Goal: Transaction & Acquisition: Purchase product/service

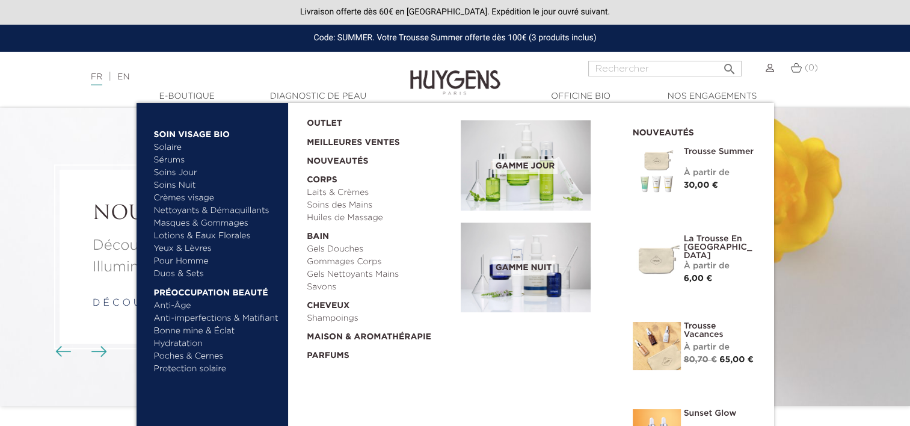
click at [197, 250] on link "Yeux & Lèvres" at bounding box center [217, 248] width 126 height 13
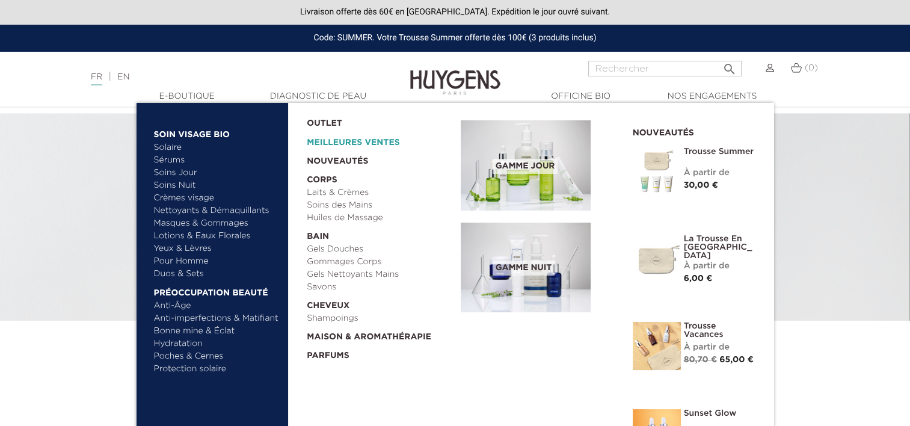
click at [343, 141] on link "Meilleures Ventes" at bounding box center [374, 139] width 135 height 19
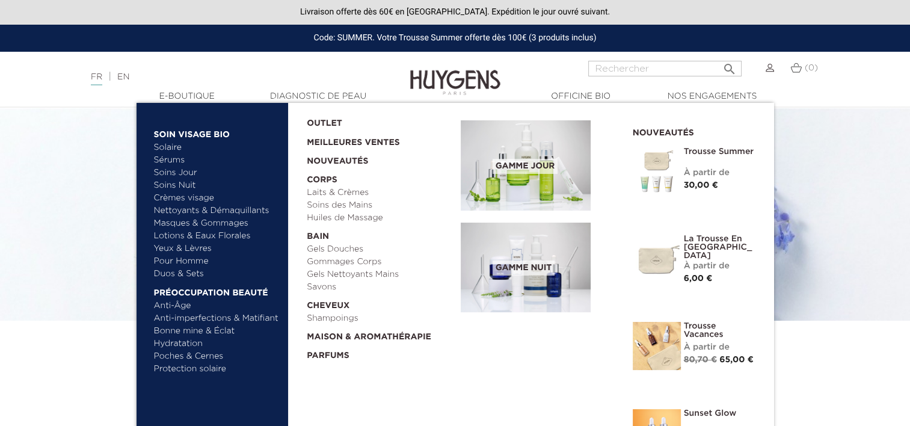
click at [174, 249] on link "Yeux & Lèvres" at bounding box center [217, 248] width 126 height 13
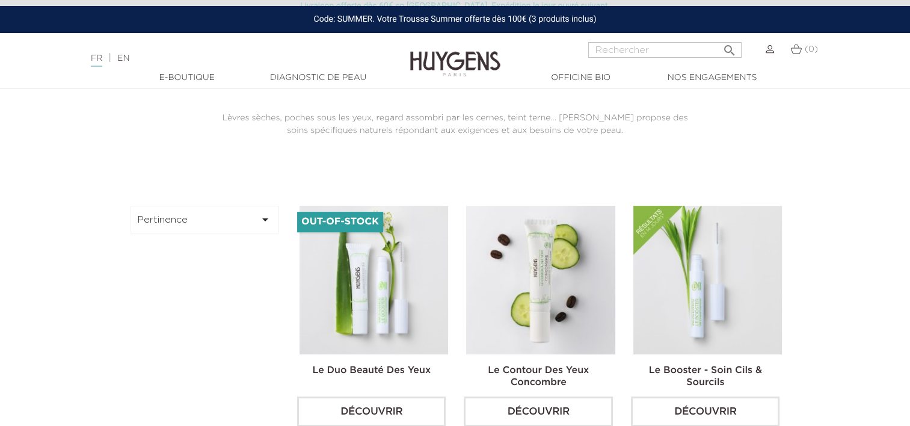
scroll to position [301, 0]
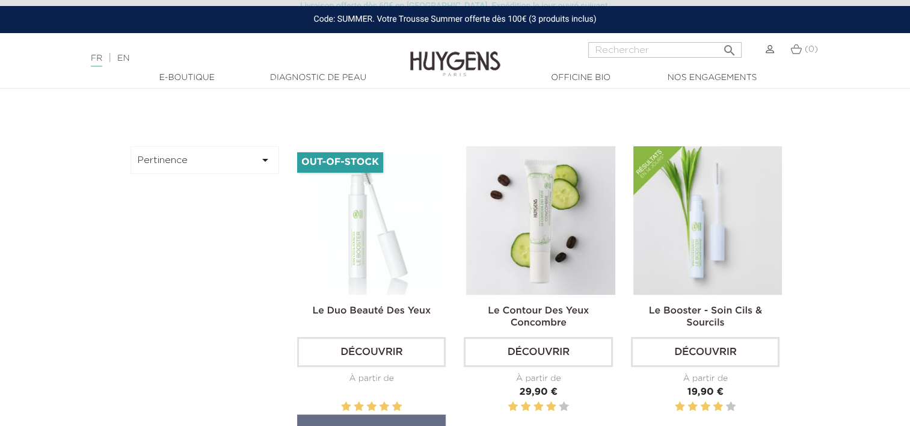
click at [346, 238] on img at bounding box center [374, 220] width 149 height 149
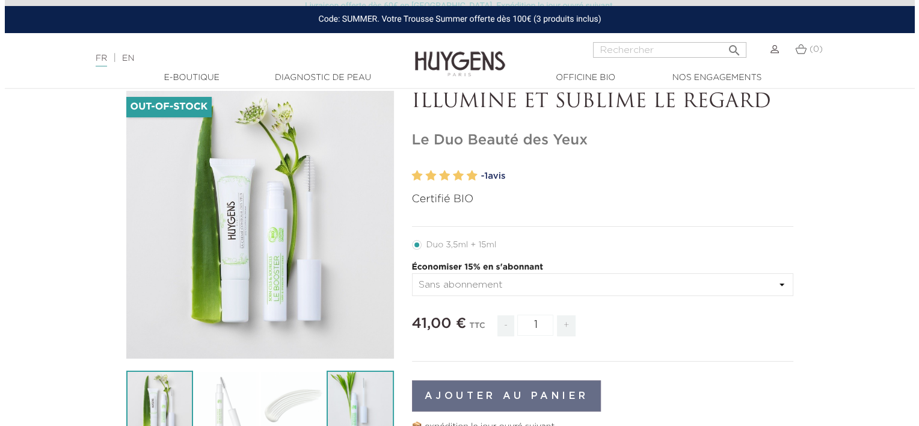
scroll to position [60, 0]
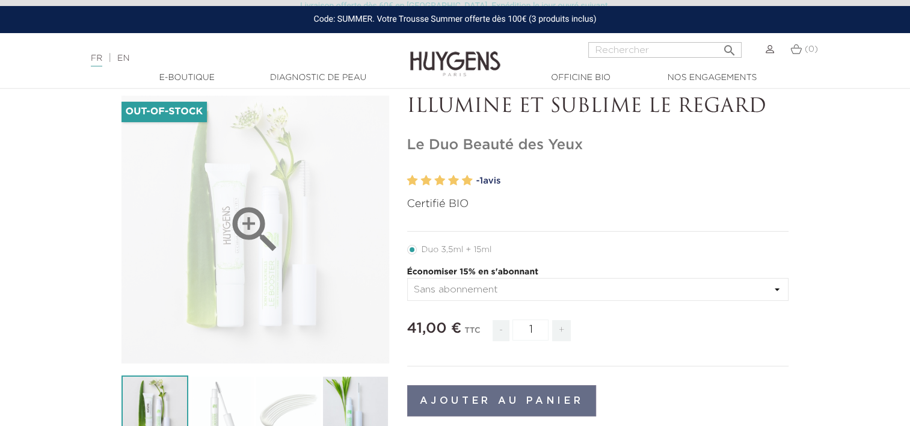
click at [241, 239] on icon "" at bounding box center [255, 230] width 60 height 60
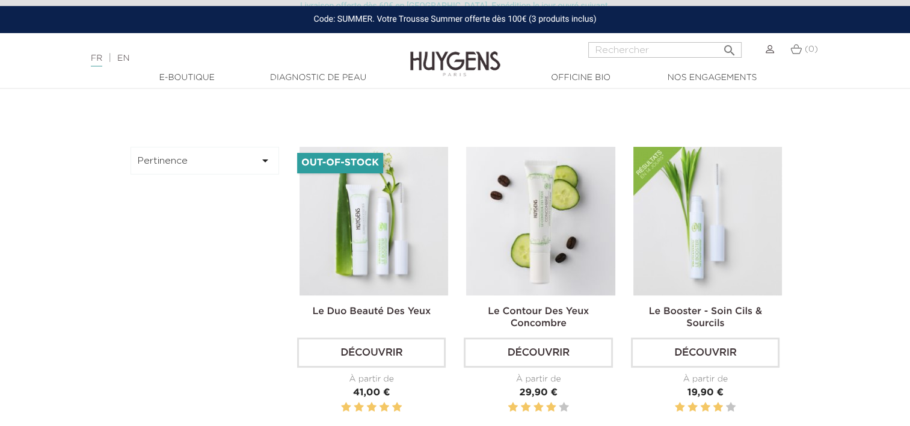
scroll to position [60, 0]
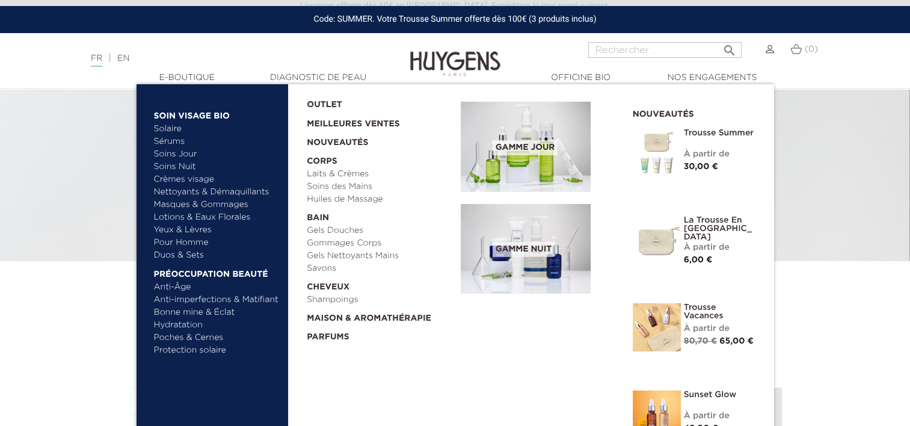
click at [180, 286] on link "Anti-Âge" at bounding box center [217, 287] width 126 height 13
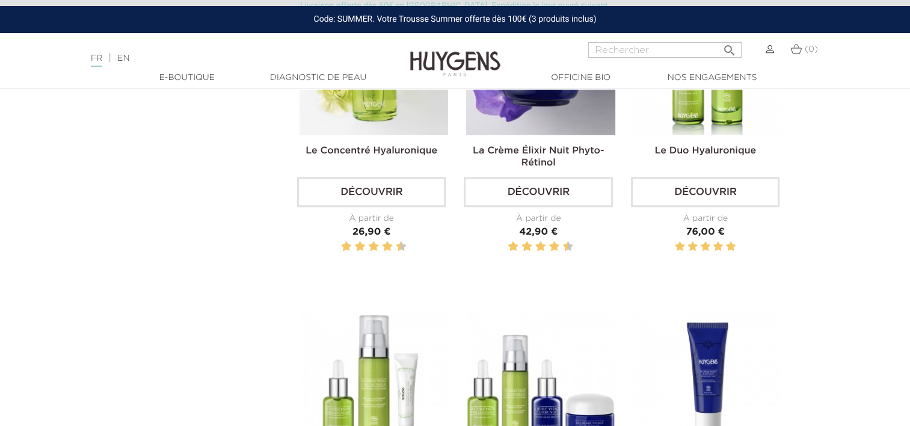
scroll to position [1323, 0]
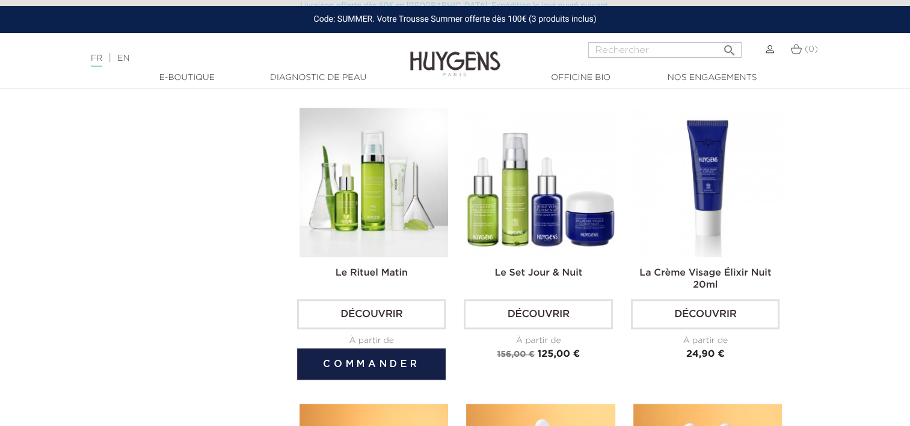
click at [380, 232] on img at bounding box center [374, 182] width 149 height 149
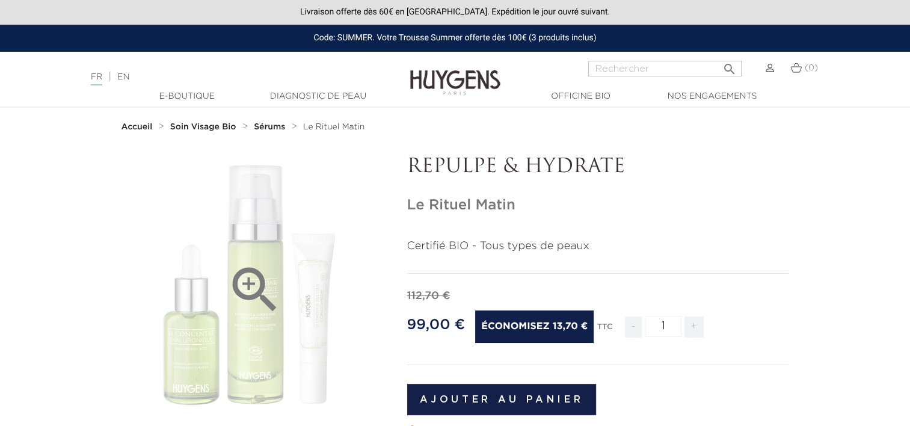
click at [240, 282] on icon "" at bounding box center [255, 290] width 60 height 60
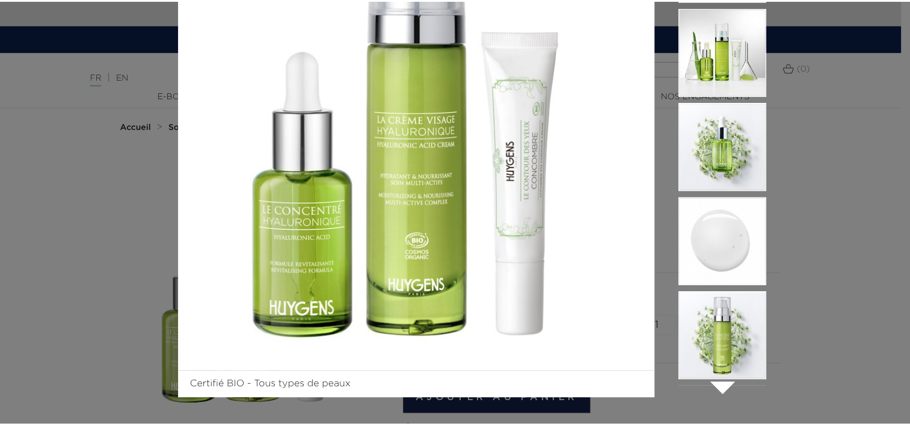
scroll to position [137, 0]
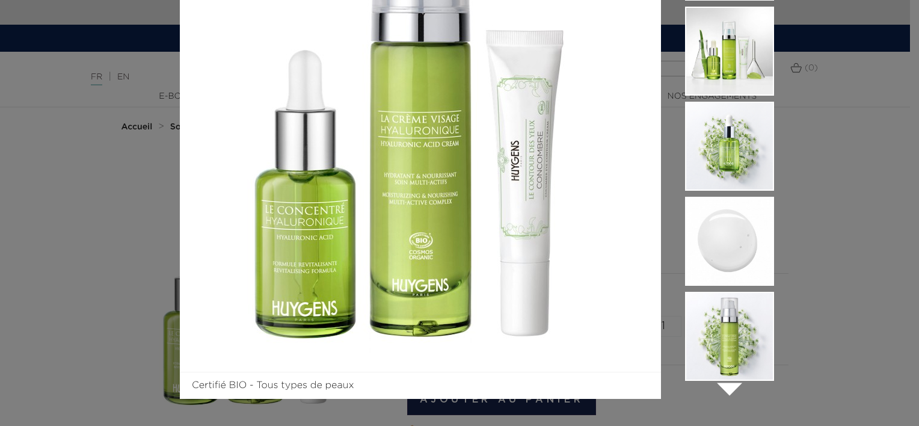
click at [93, 288] on div "Certifié BIO - Tous types de peaux " at bounding box center [459, 213] width 919 height 426
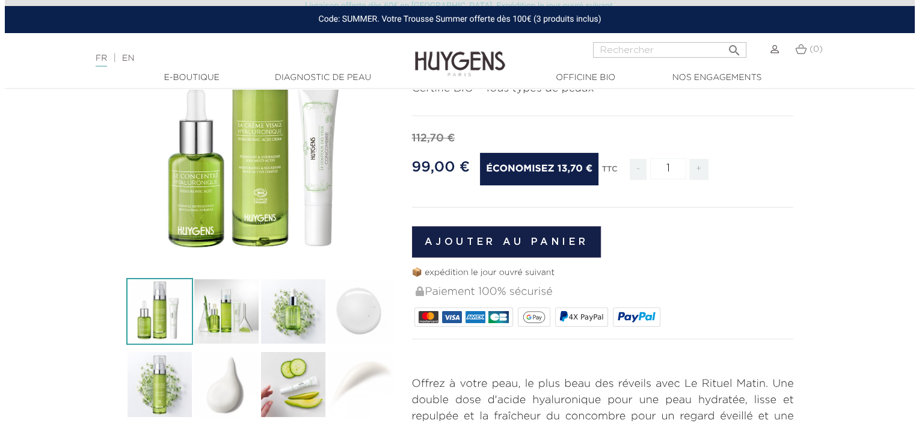
scroll to position [60, 0]
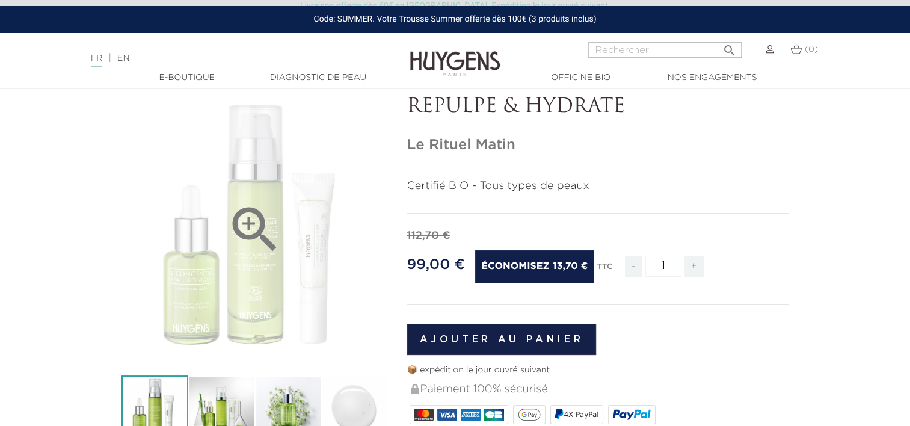
click at [221, 288] on div "" at bounding box center [256, 230] width 268 height 268
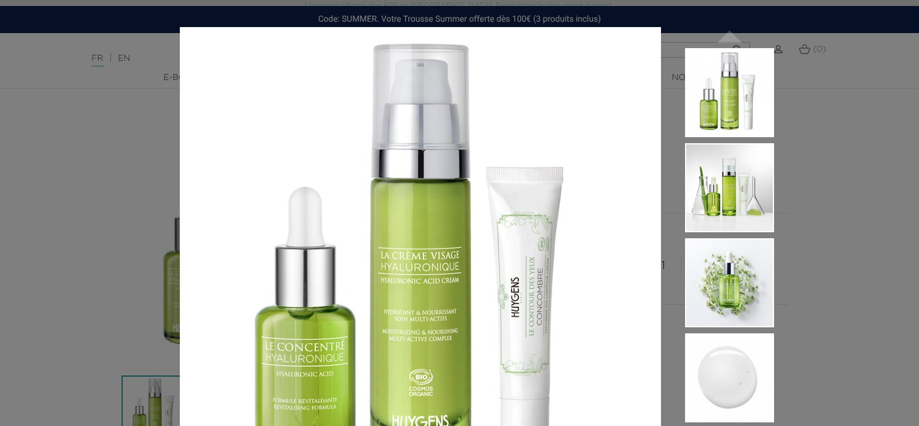
scroll to position [137, 0]
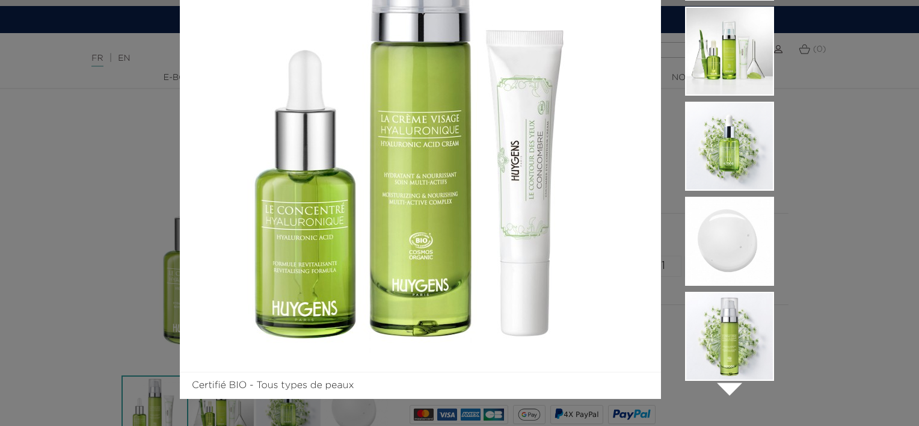
click at [849, 267] on div "Certifié BIO - Tous types de peaux " at bounding box center [459, 213] width 919 height 426
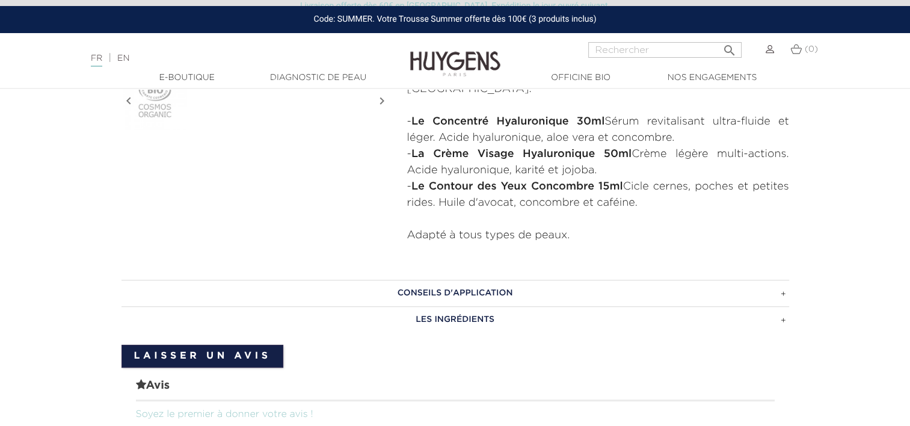
scroll to position [541, 0]
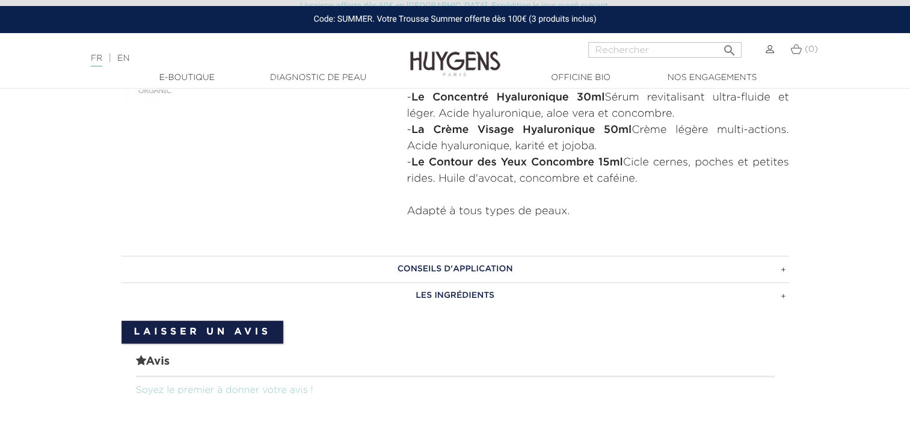
click at [466, 265] on h3 "CONSEILS D'APPLICATION" at bounding box center [456, 269] width 668 height 26
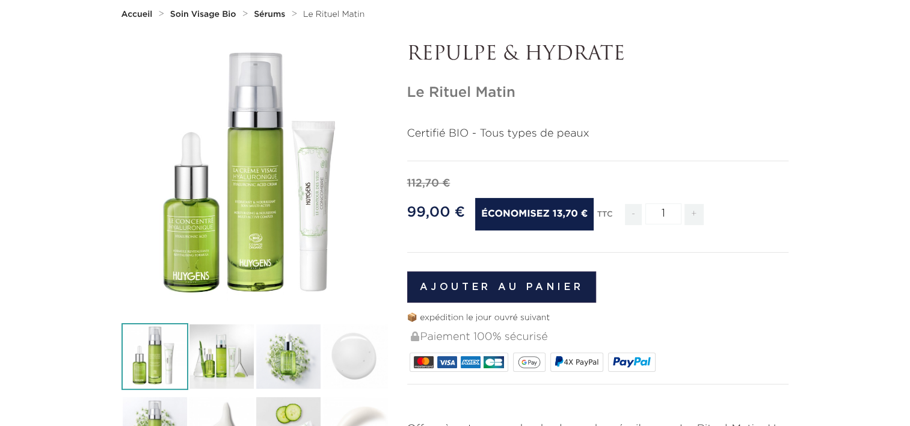
scroll to position [0, 0]
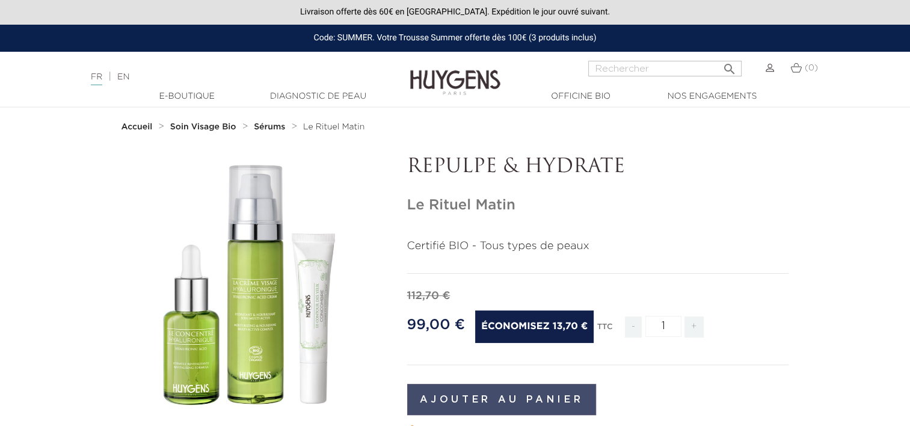
click at [528, 390] on button "Ajouter au panier" at bounding box center [501, 399] width 189 height 31
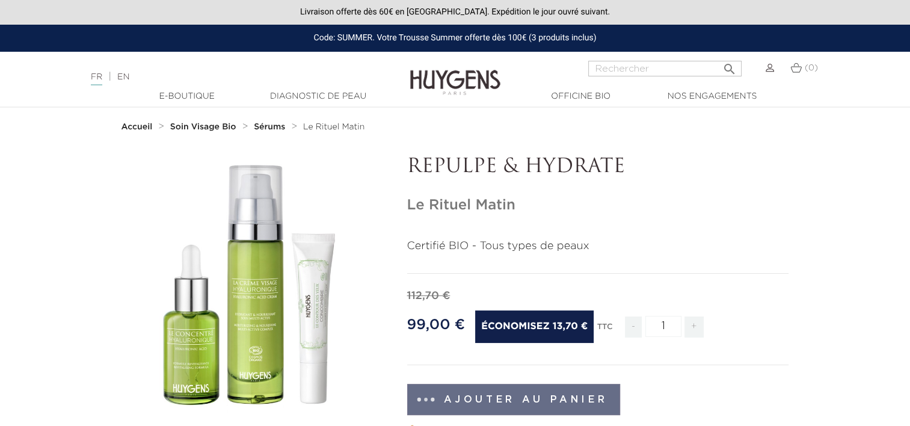
click at [262, 125] on strong "Sérums" at bounding box center [269, 127] width 31 height 8
click at [212, 131] on strong "Soin Visage Bio" at bounding box center [203, 127] width 66 height 8
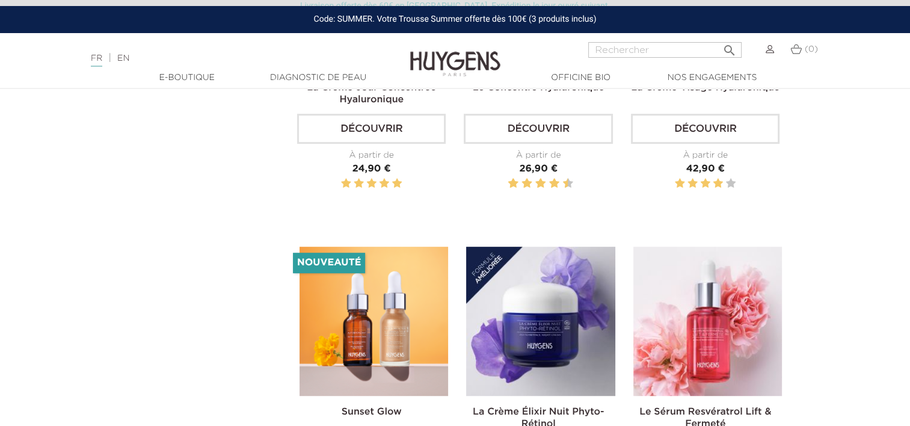
scroll to position [602, 0]
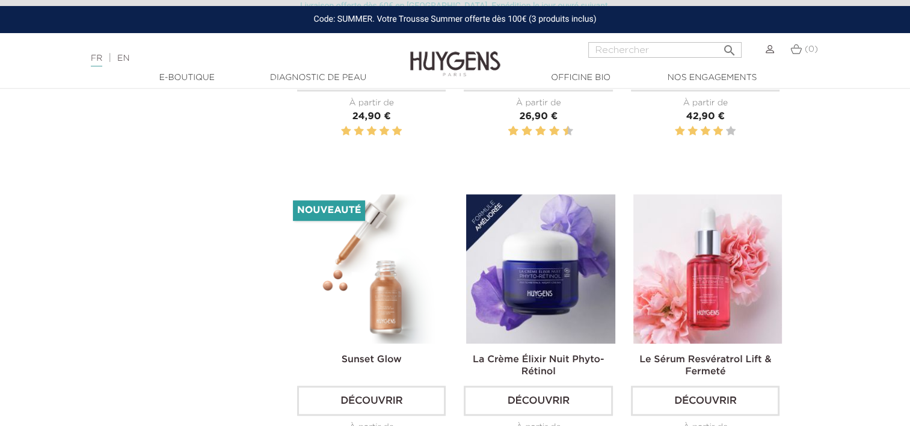
click at [361, 296] on img at bounding box center [374, 268] width 149 height 149
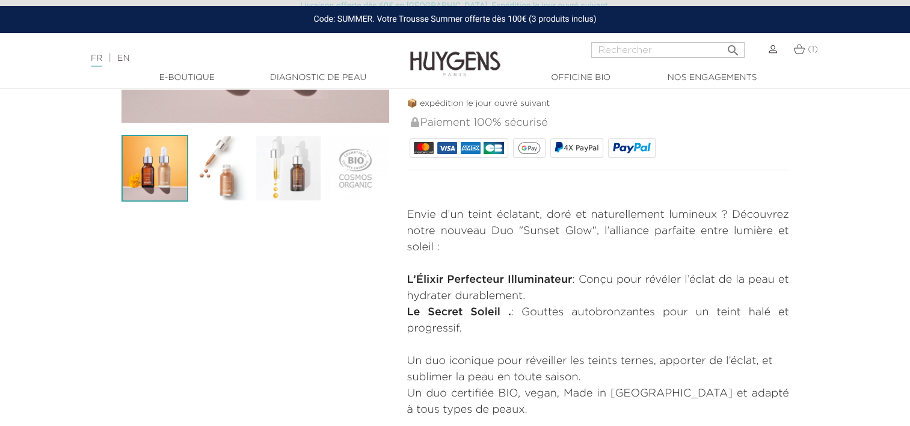
scroll to position [120, 0]
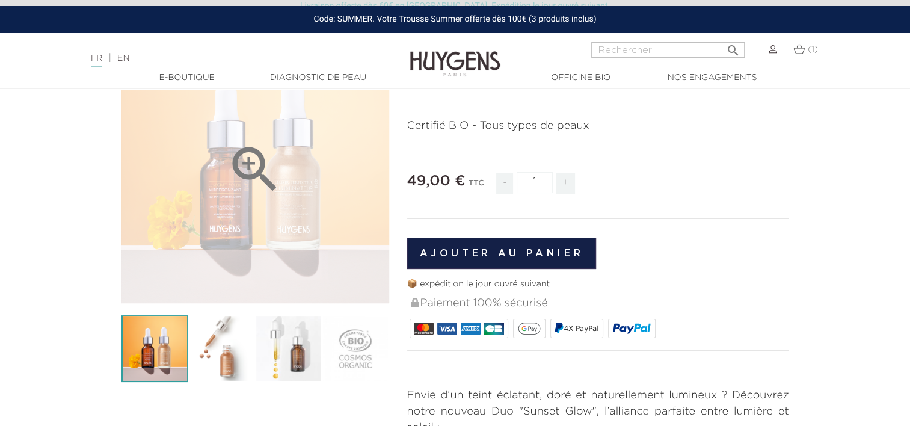
click at [205, 245] on div "" at bounding box center [256, 169] width 268 height 268
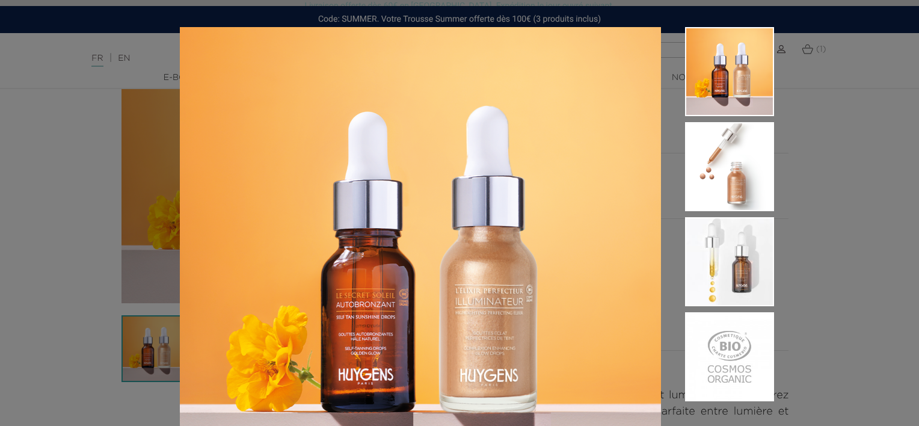
click at [822, 262] on div "Certifié BIO - Tous types de peaux" at bounding box center [459, 213] width 919 height 426
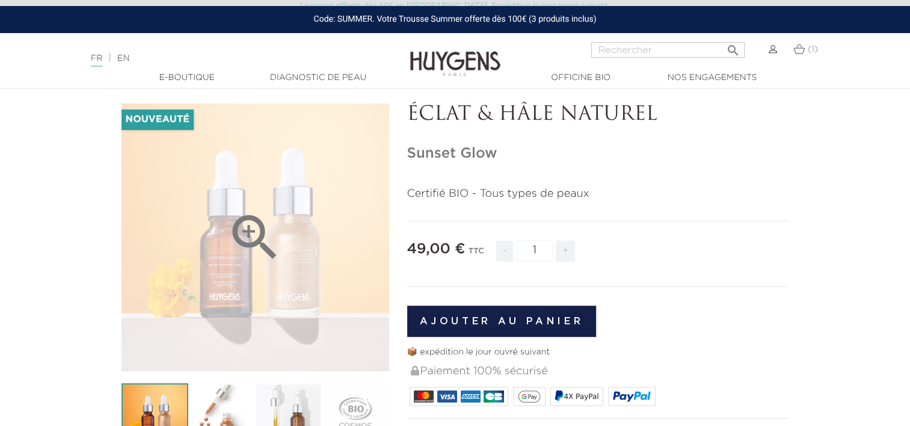
scroll to position [0, 0]
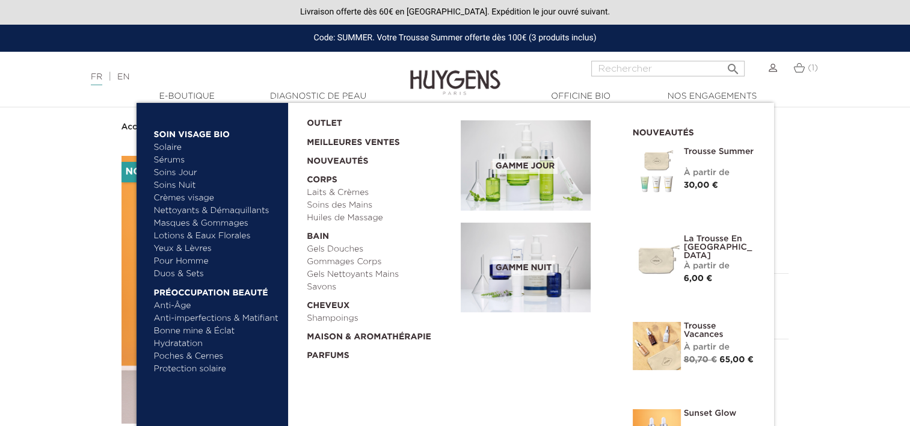
click at [180, 226] on link "Masques & Gommages" at bounding box center [217, 223] width 126 height 13
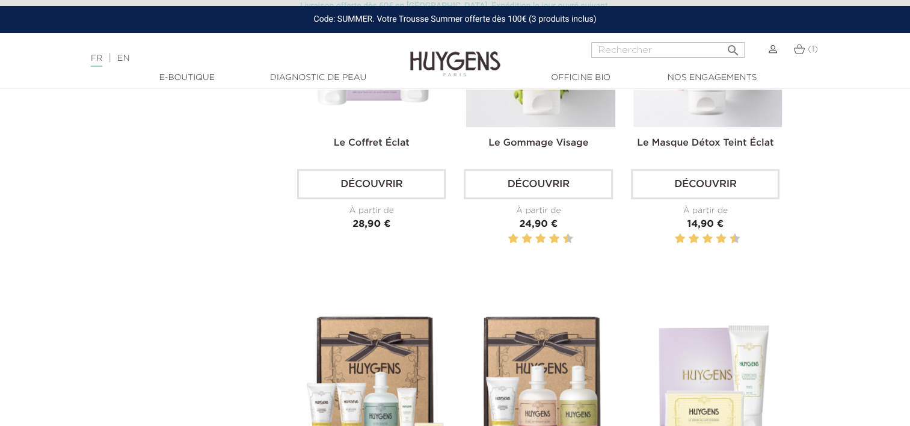
scroll to position [361, 0]
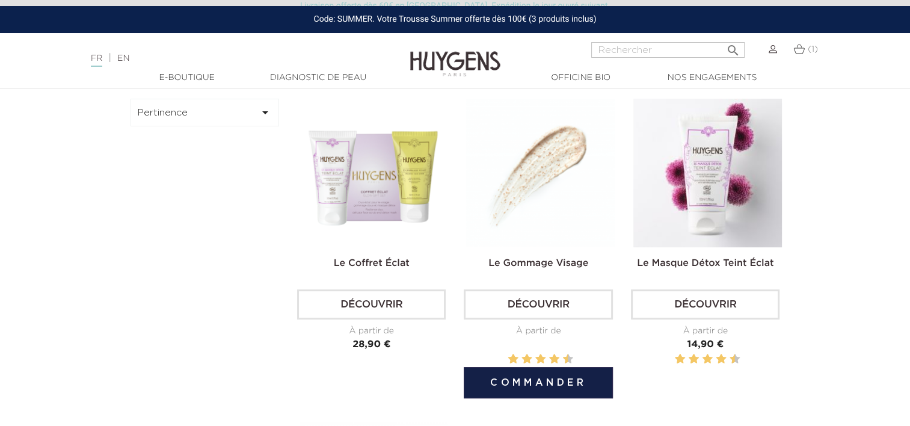
click at [517, 305] on link "Découvrir" at bounding box center [538, 304] width 149 height 30
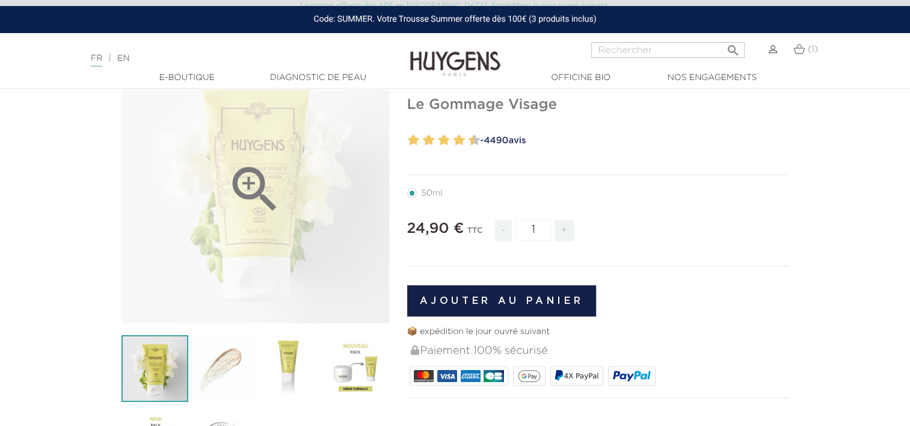
scroll to position [180, 0]
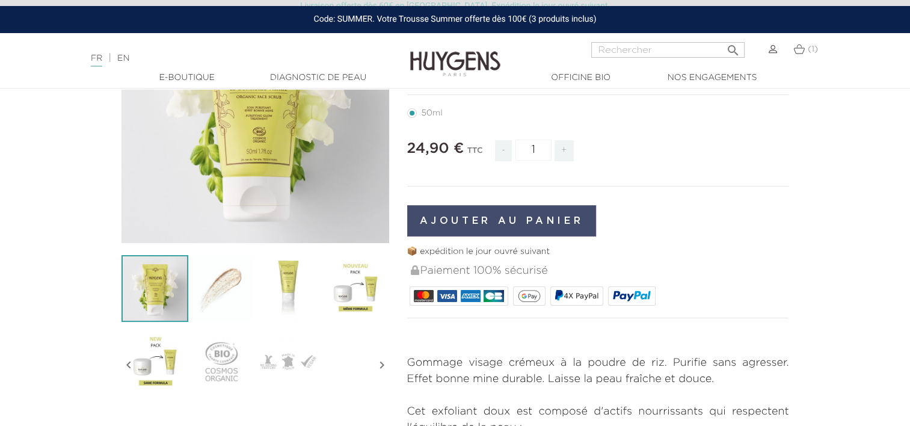
click at [505, 218] on button "Ajouter au panier" at bounding box center [501, 220] width 189 height 31
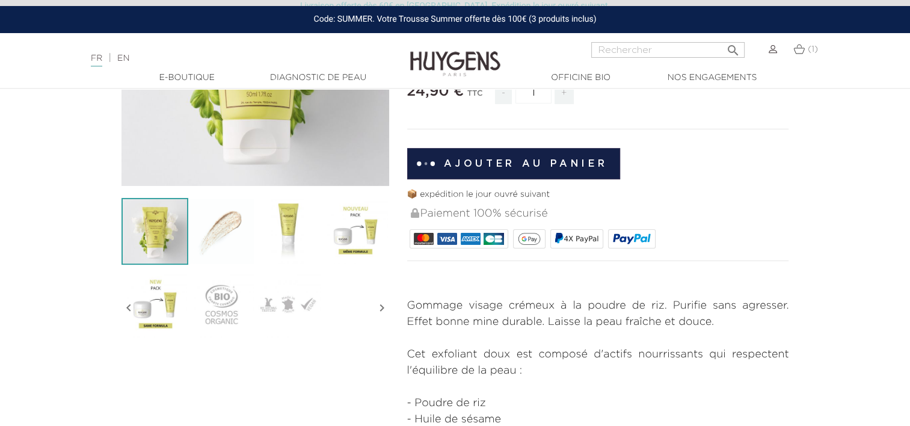
scroll to position [421, 0]
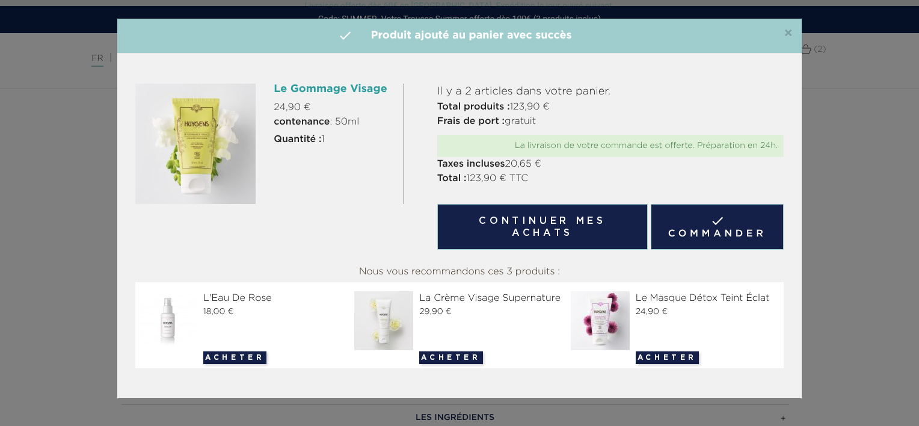
click at [793, 31] on div "×  Produit ajouté au panier avec succès" at bounding box center [459, 36] width 685 height 35
click at [788, 34] on span "×" at bounding box center [788, 33] width 9 height 14
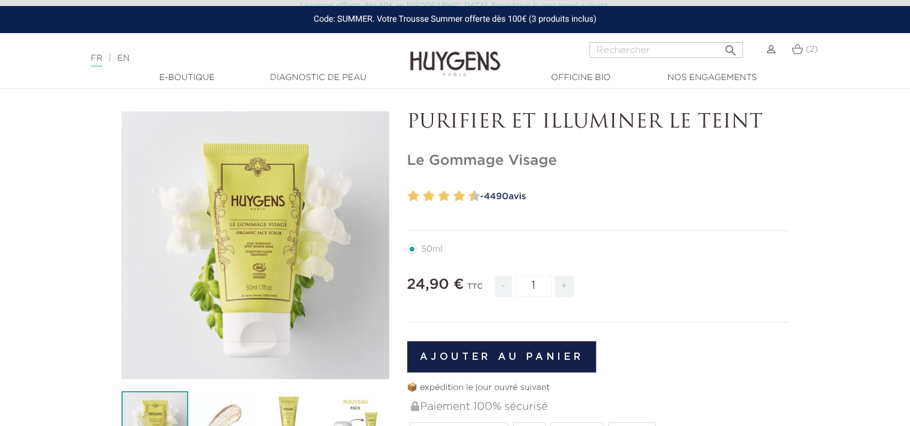
scroll to position [0, 0]
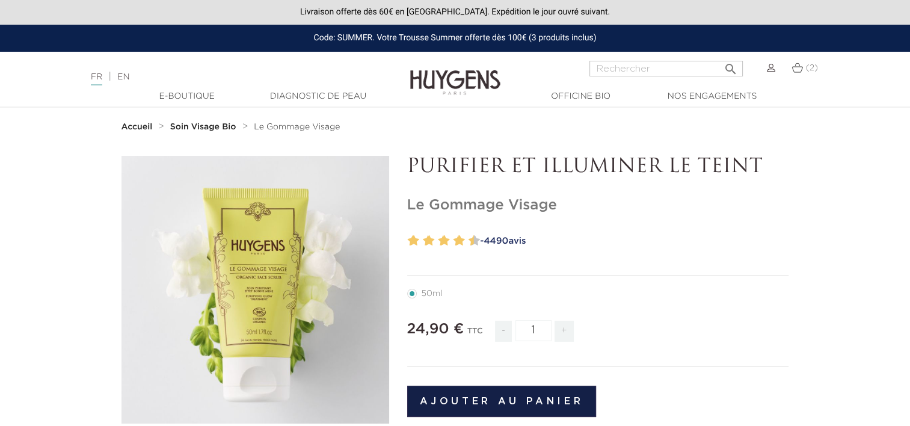
click at [146, 129] on strong "Accueil" at bounding box center [137, 127] width 31 height 8
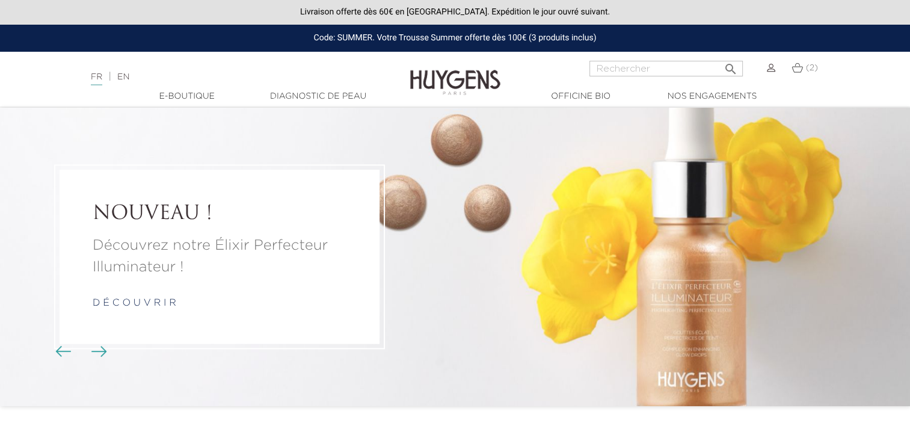
click at [123, 302] on link "d é c o u v r i r" at bounding box center [135, 303] width 84 height 10
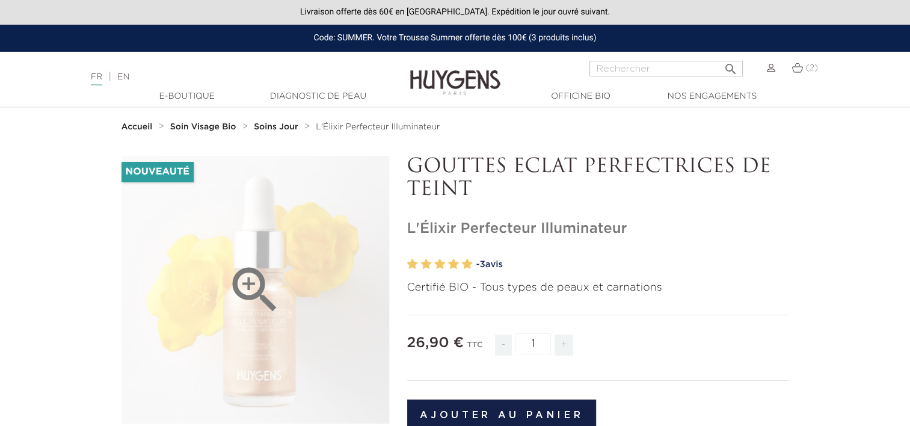
click at [250, 284] on icon "" at bounding box center [255, 290] width 60 height 60
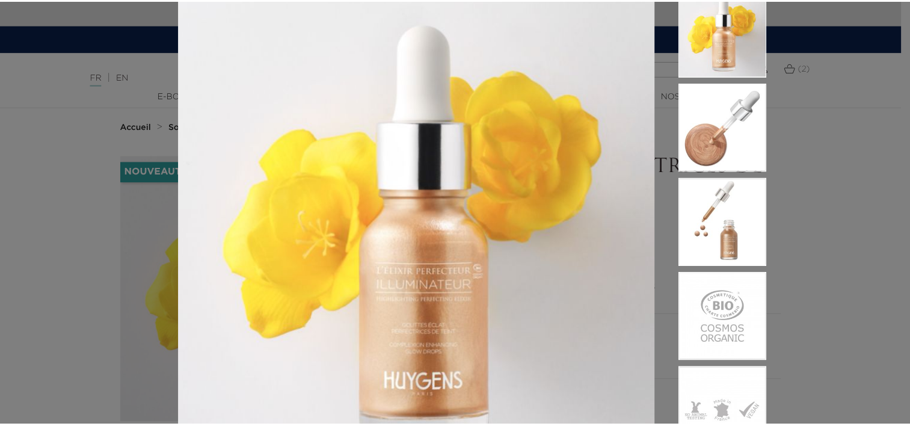
scroll to position [60, 0]
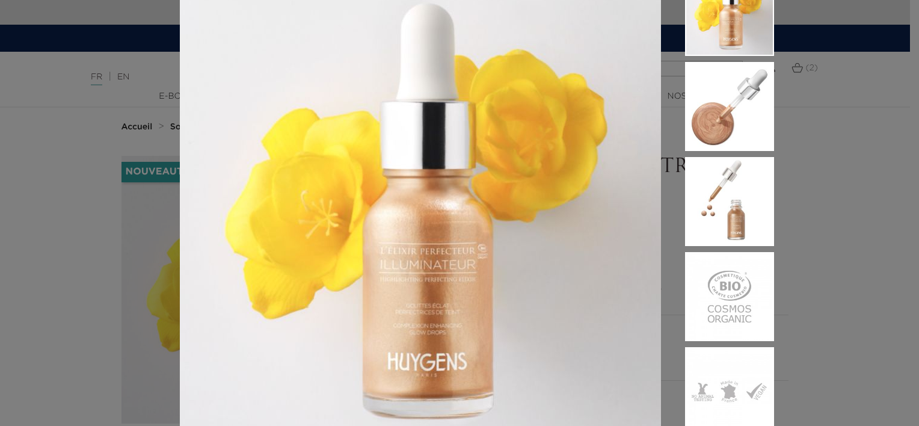
click at [807, 217] on div "Certifié BIO - Tous types de peaux et carnations" at bounding box center [459, 213] width 919 height 426
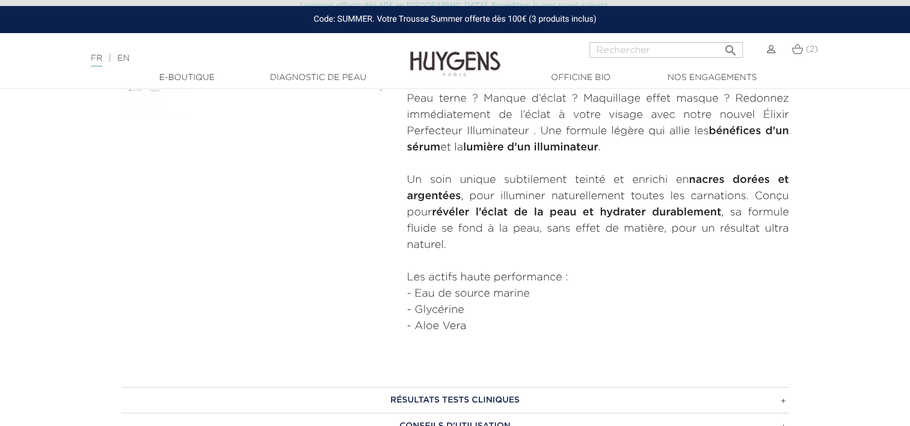
scroll to position [541, 0]
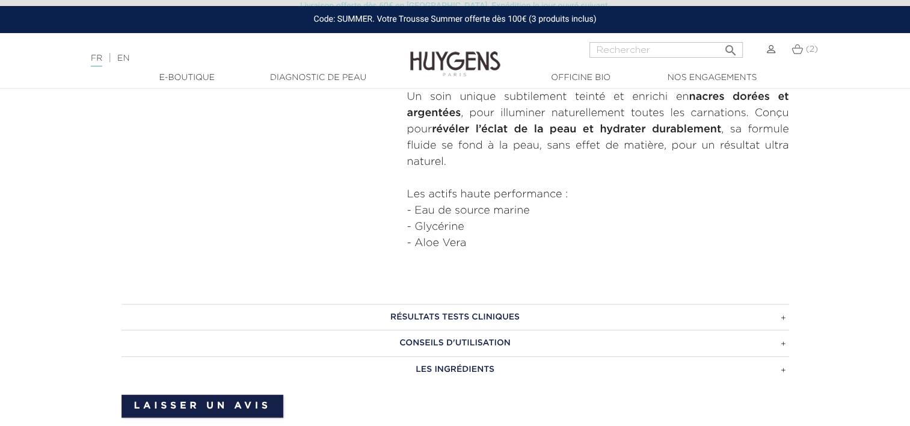
click at [487, 324] on h3 "RÉSULTATS TESTS CLINIQUES" at bounding box center [456, 317] width 668 height 26
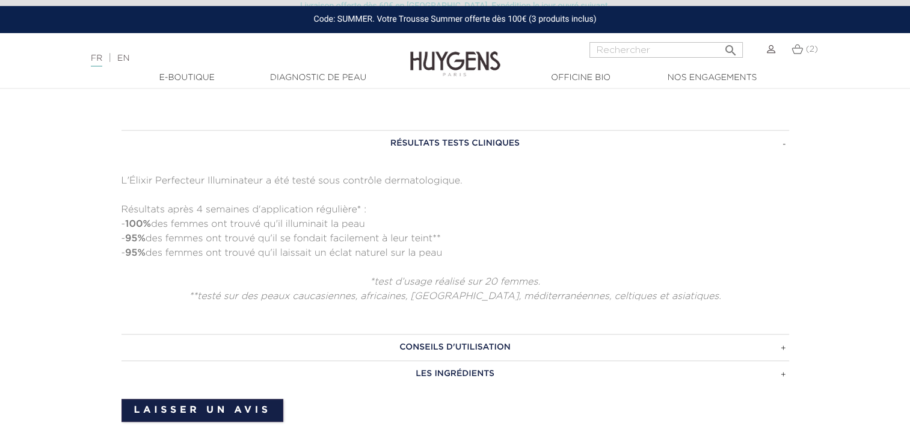
scroll to position [722, 0]
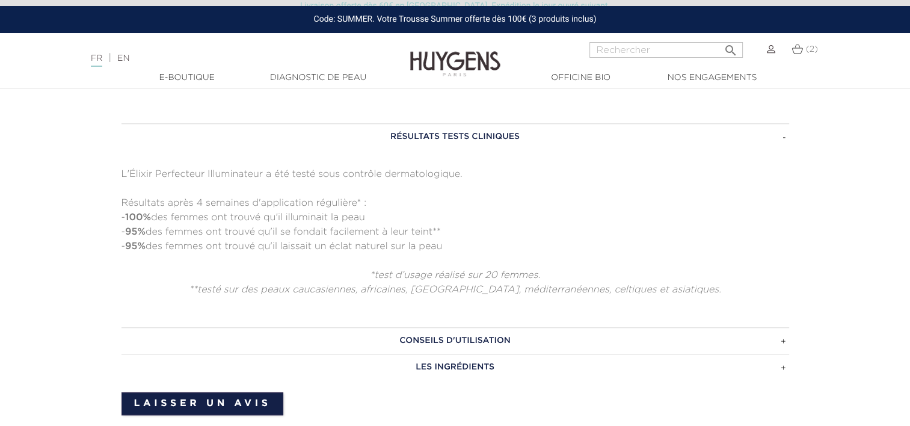
click at [432, 342] on h3 "CONSEILS D'UTILISATION" at bounding box center [456, 340] width 668 height 26
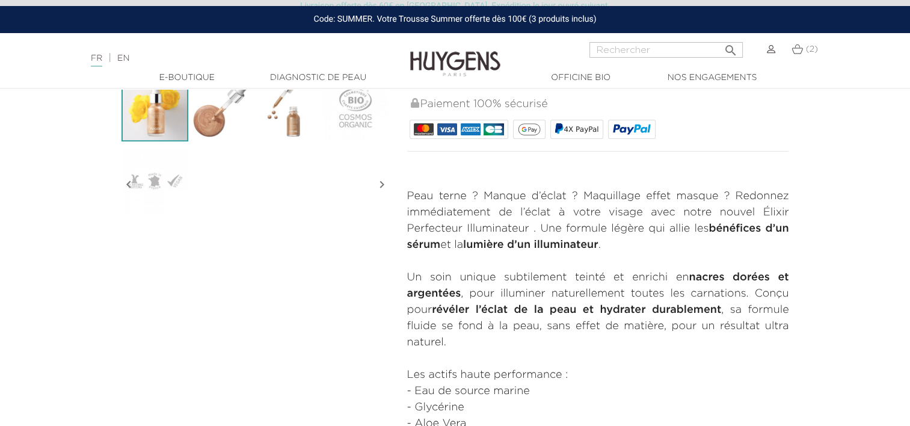
scroll to position [602, 0]
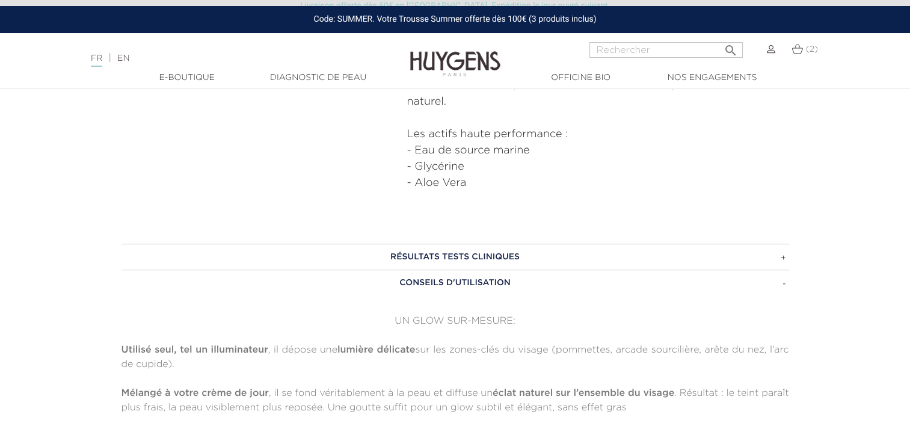
click at [506, 260] on h3 "RÉSULTATS TESTS CLINIQUES" at bounding box center [456, 257] width 668 height 26
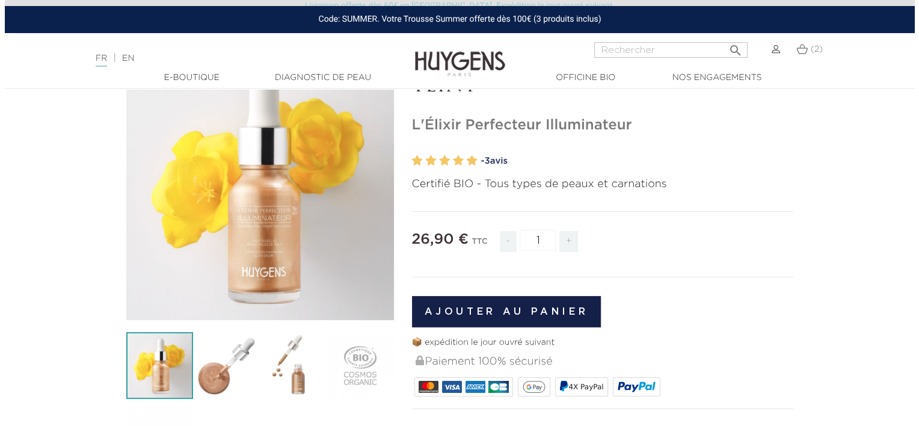
scroll to position [120, 0]
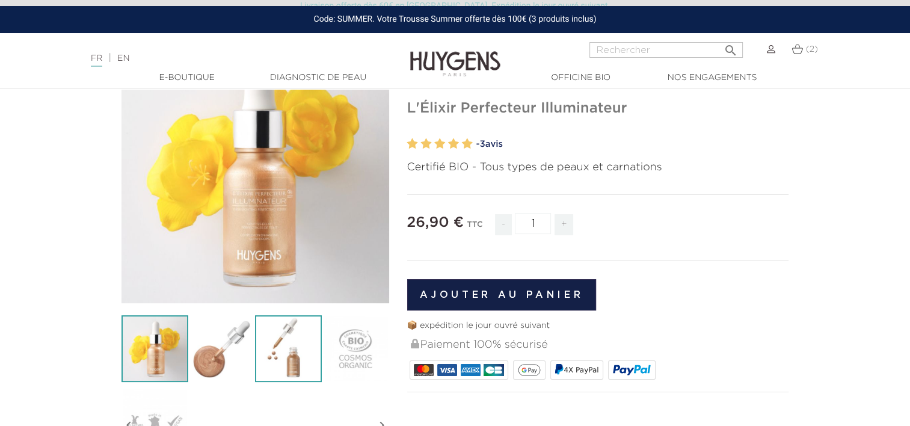
click at [280, 344] on img at bounding box center [288, 348] width 67 height 67
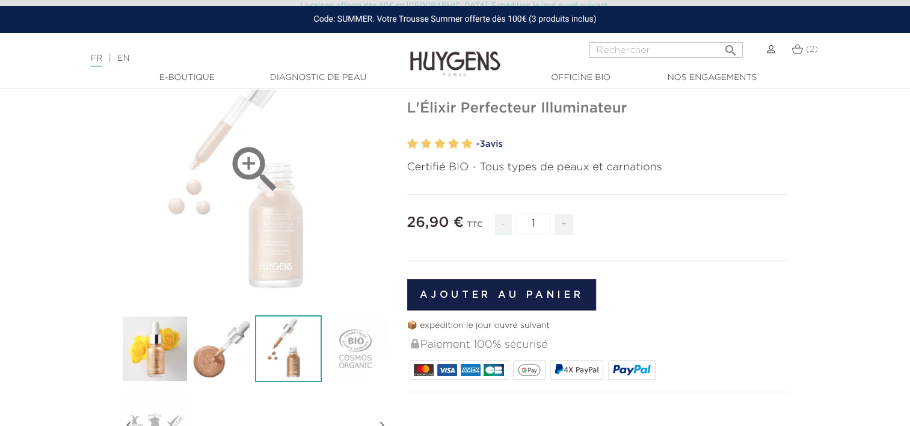
click at [267, 247] on div "" at bounding box center [256, 169] width 268 height 268
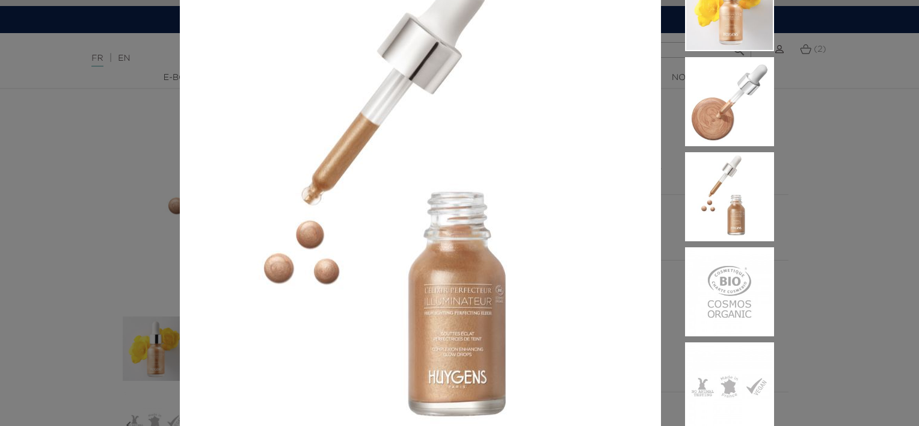
scroll to position [137, 0]
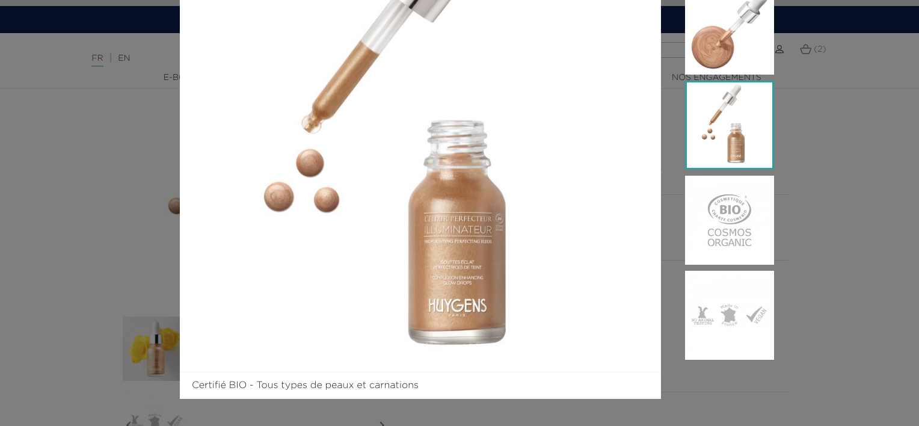
click at [718, 127] on img at bounding box center [729, 125] width 89 height 89
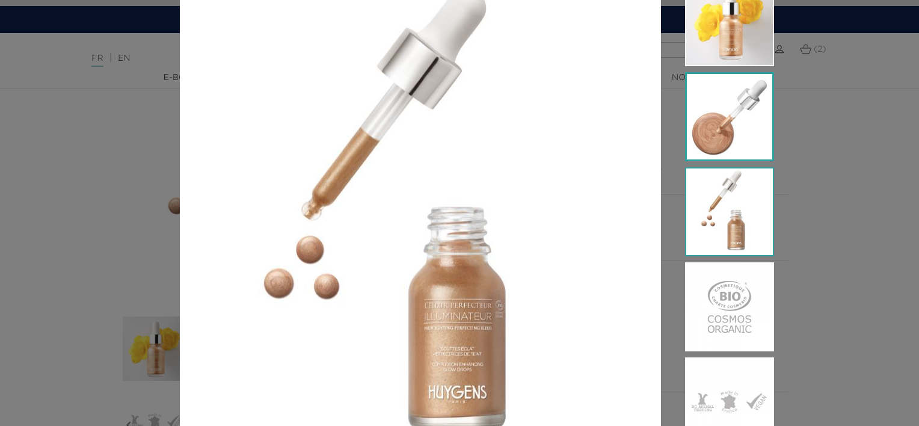
scroll to position [0, 0]
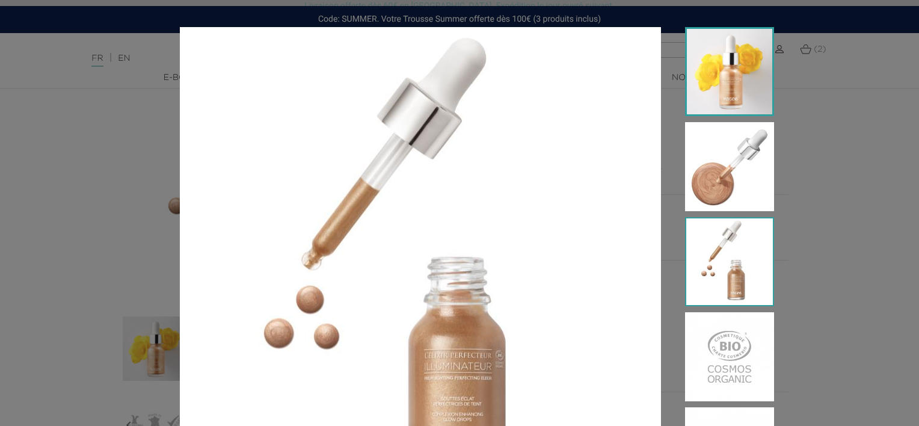
click at [726, 99] on img at bounding box center [729, 71] width 89 height 89
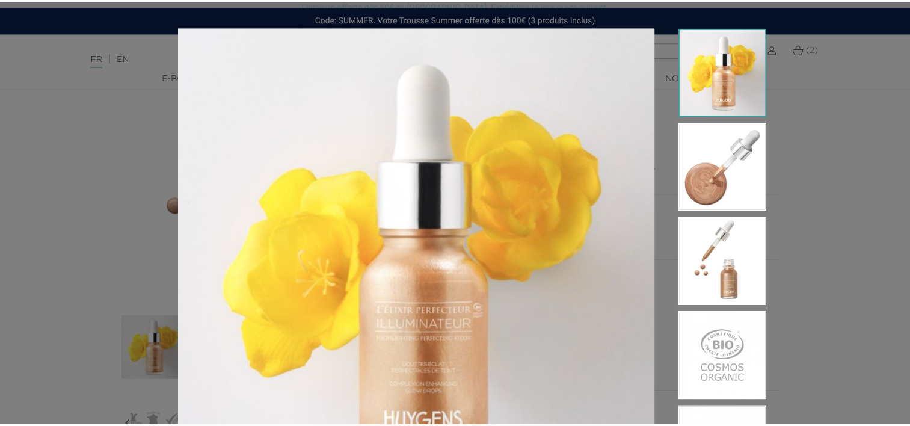
scroll to position [137, 0]
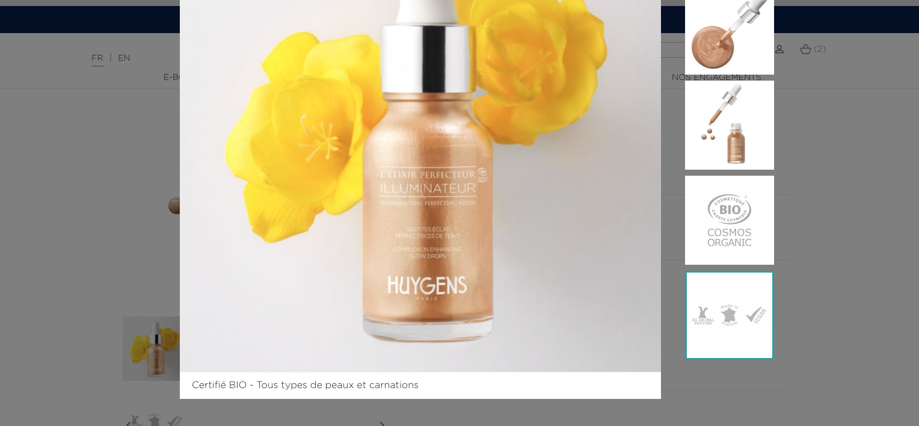
click at [710, 321] on img at bounding box center [729, 315] width 89 height 89
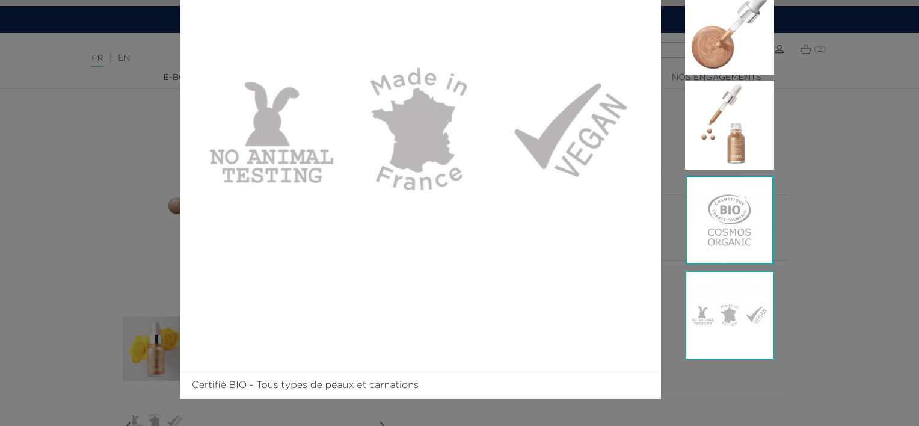
click at [714, 232] on img at bounding box center [729, 220] width 89 height 89
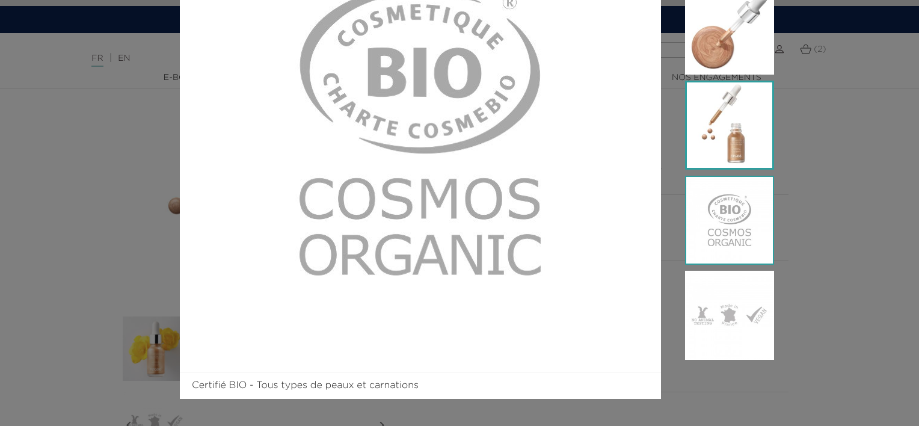
click at [715, 128] on img at bounding box center [729, 125] width 89 height 89
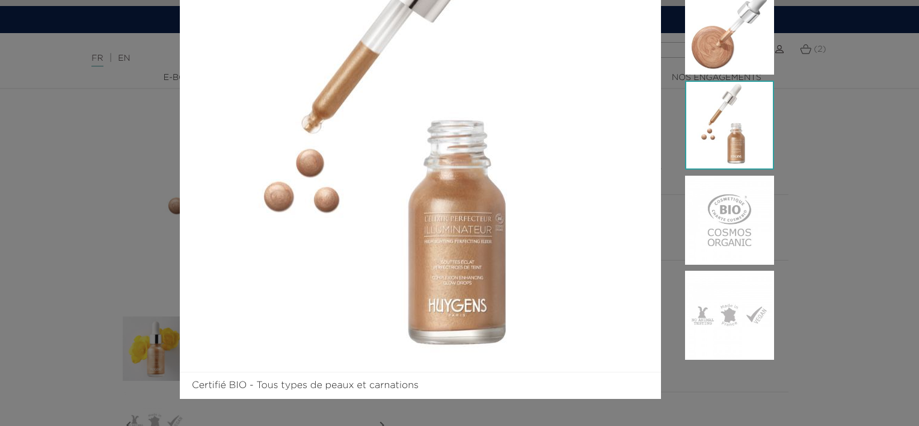
click at [795, 216] on div "Certifié BIO - Tous types de peaux et carnations" at bounding box center [459, 213] width 919 height 426
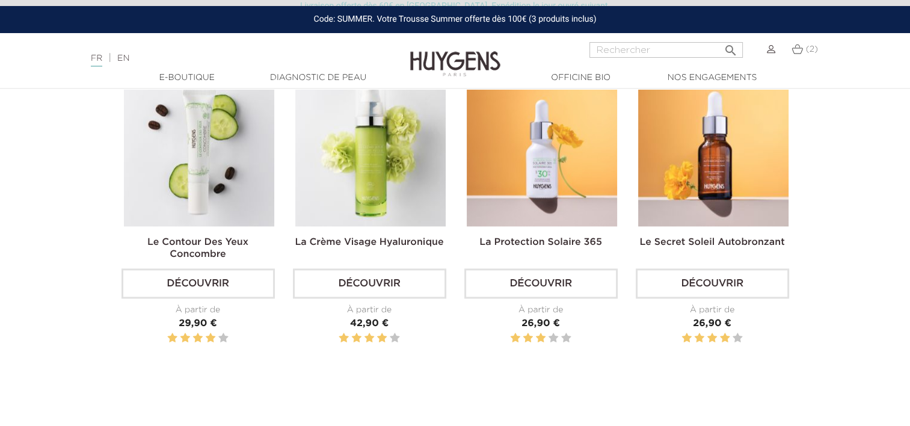
scroll to position [1449, 0]
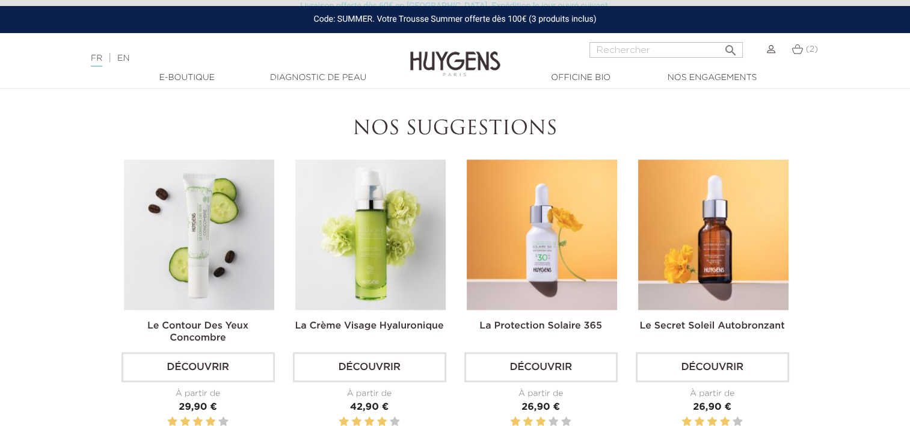
click at [713, 285] on img at bounding box center [713, 234] width 150 height 150
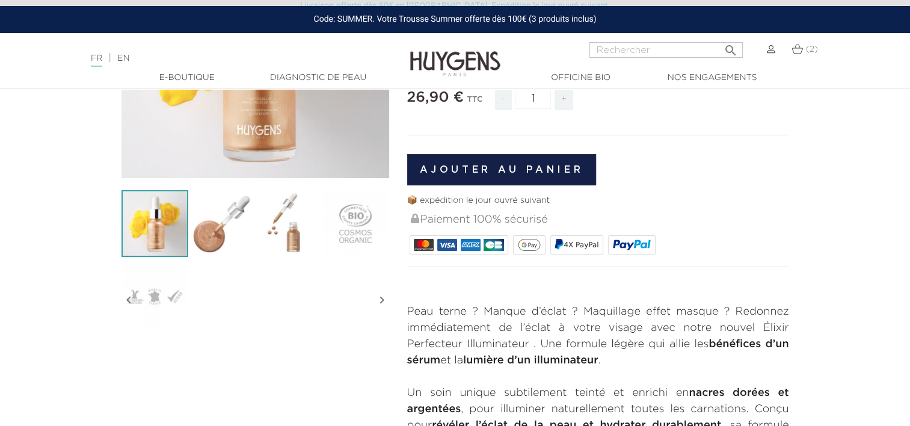
scroll to position [244, 0]
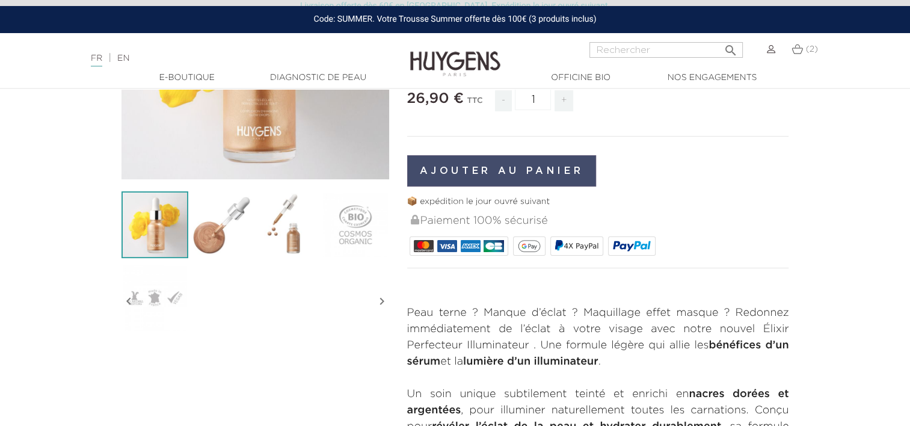
click at [506, 173] on button "Ajouter au panier" at bounding box center [501, 170] width 189 height 31
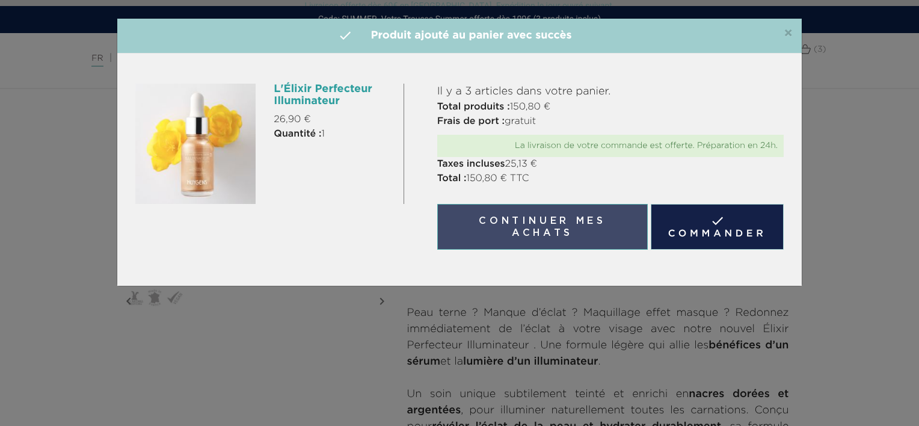
click at [553, 229] on button "Continuer mes achats" at bounding box center [542, 227] width 211 height 46
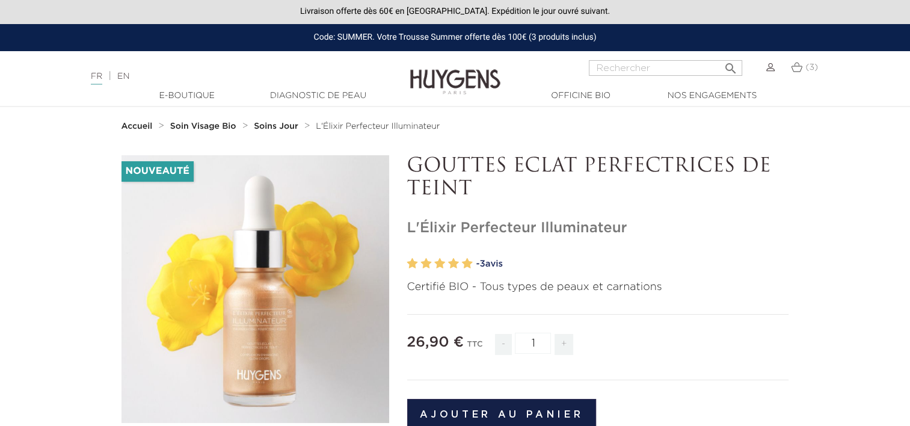
scroll to position [0, 0]
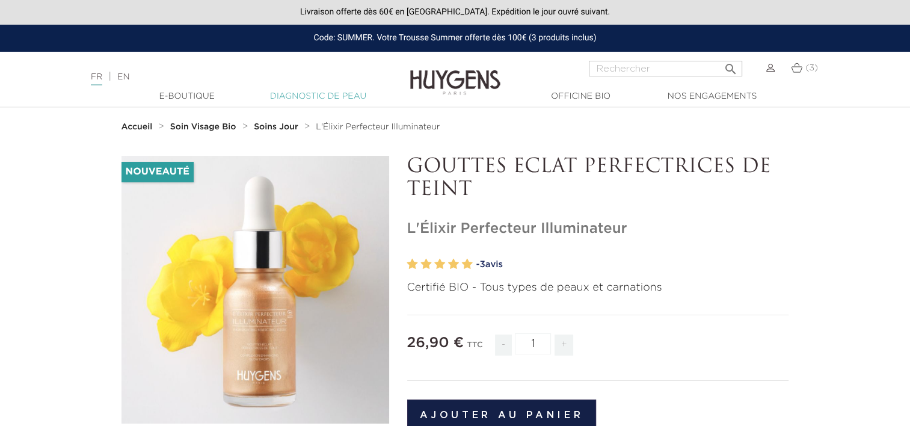
click at [344, 100] on link "Diagnostic de peau" at bounding box center [318, 96] width 120 height 13
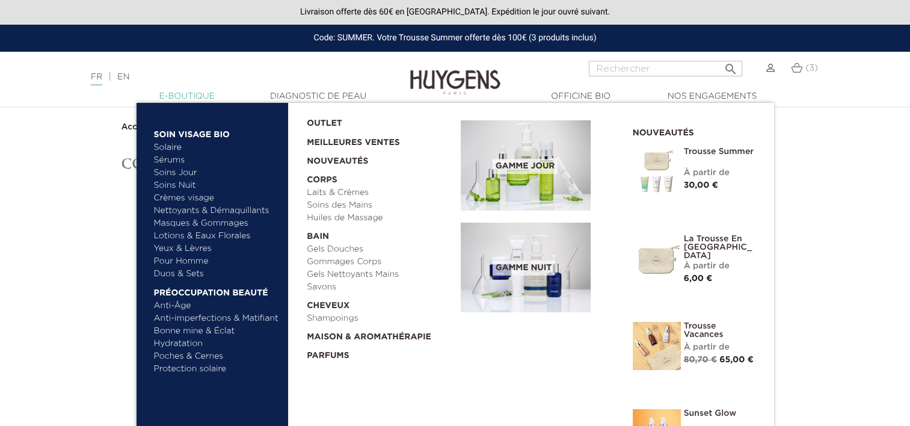
click at [191, 94] on link "  E-Boutique" at bounding box center [187, 96] width 120 height 13
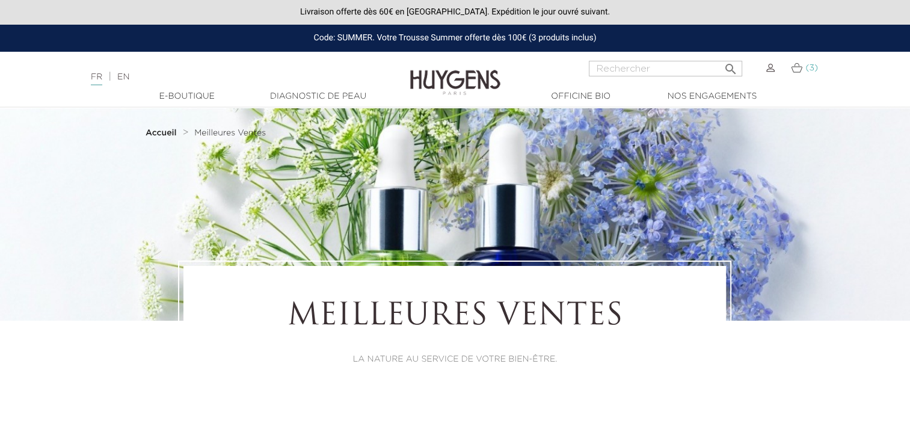
click at [804, 70] on link "(3)" at bounding box center [804, 68] width 26 height 10
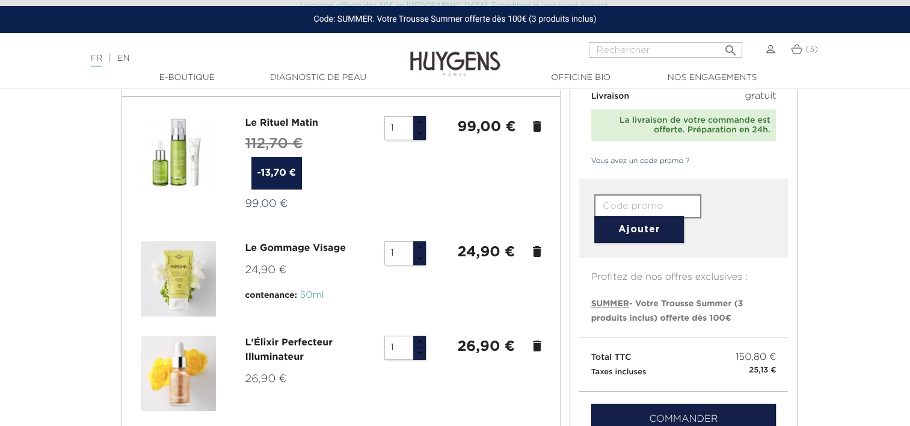
scroll to position [79, 0]
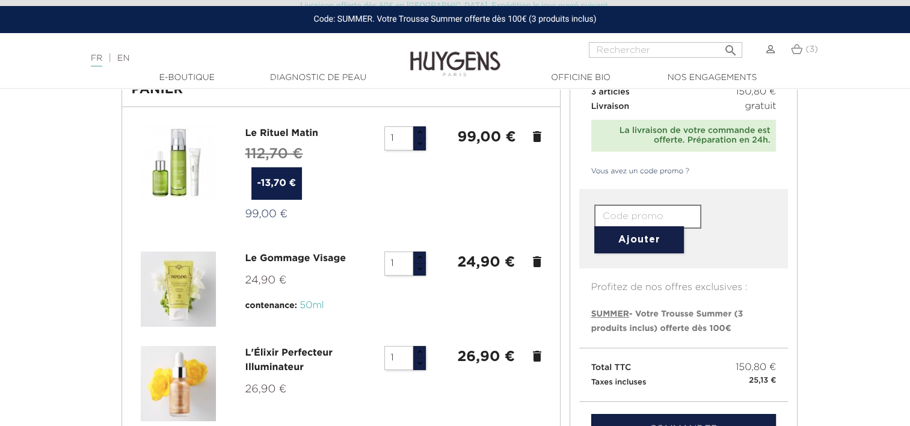
click at [644, 319] on span "SUMMER - Votre Trousse Summer (3 produits inclus) offerte dès 100€" at bounding box center [667, 321] width 152 height 23
click at [614, 314] on span "SUMMER" at bounding box center [610, 314] width 38 height 8
type input "SUMMER"
click at [635, 241] on button "Ajouter" at bounding box center [639, 239] width 90 height 27
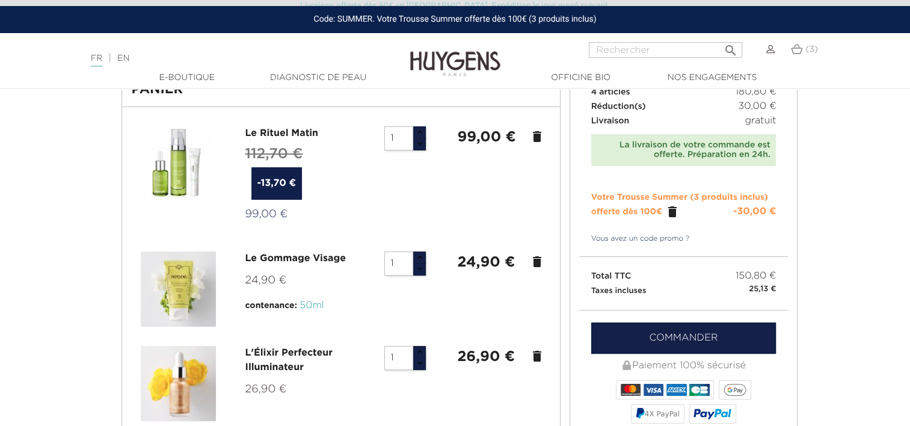
click at [642, 238] on link "Vous avez un code promo ?" at bounding box center [634, 238] width 111 height 11
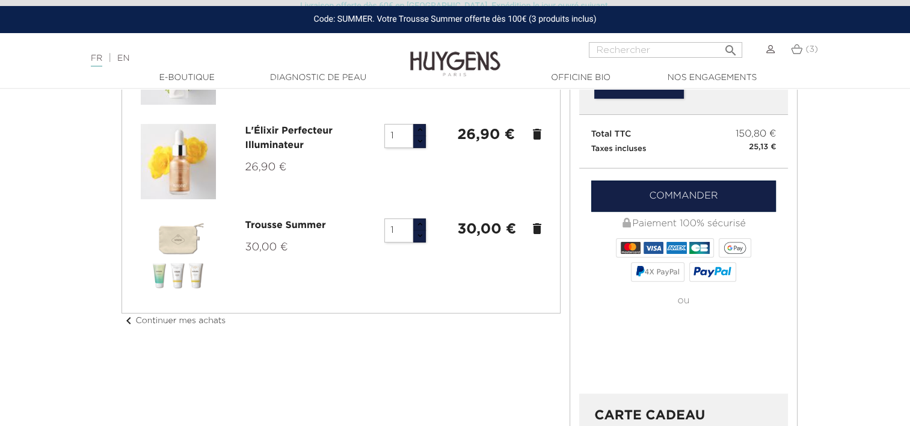
scroll to position [180, 0]
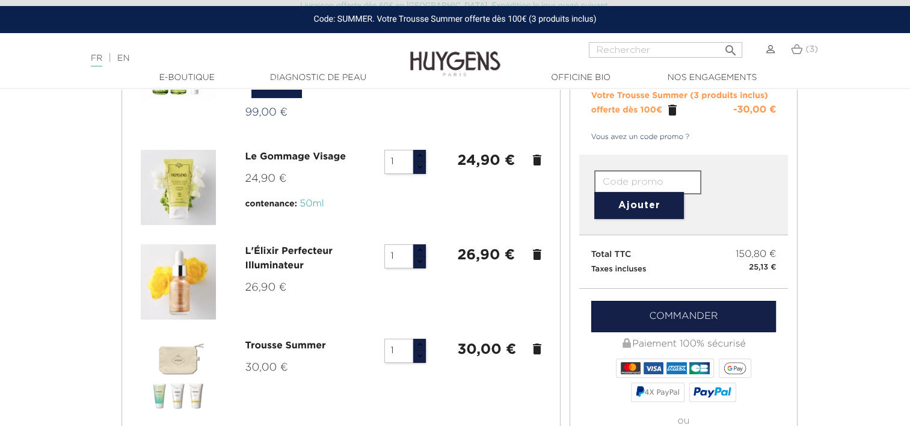
click at [176, 366] on img at bounding box center [178, 376] width 75 height 75
click at [269, 344] on link "Trousse Summer" at bounding box center [285, 346] width 81 height 10
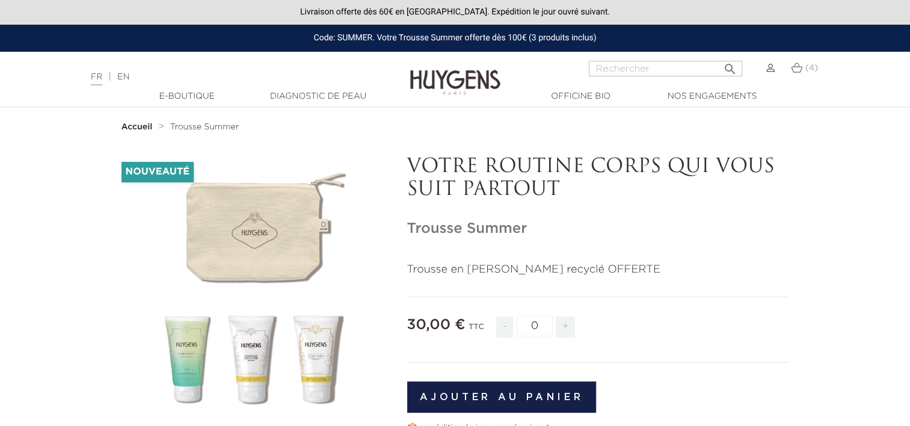
click at [140, 130] on strong "Accueil" at bounding box center [137, 127] width 31 height 8
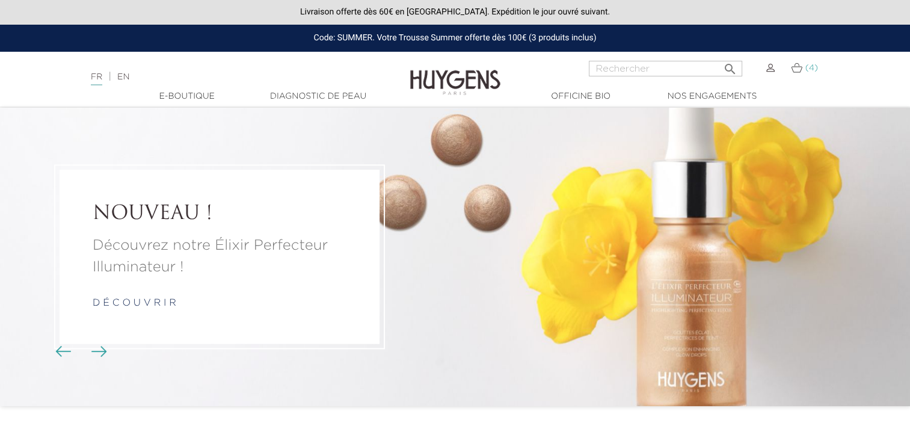
click at [799, 72] on img at bounding box center [796, 68] width 11 height 10
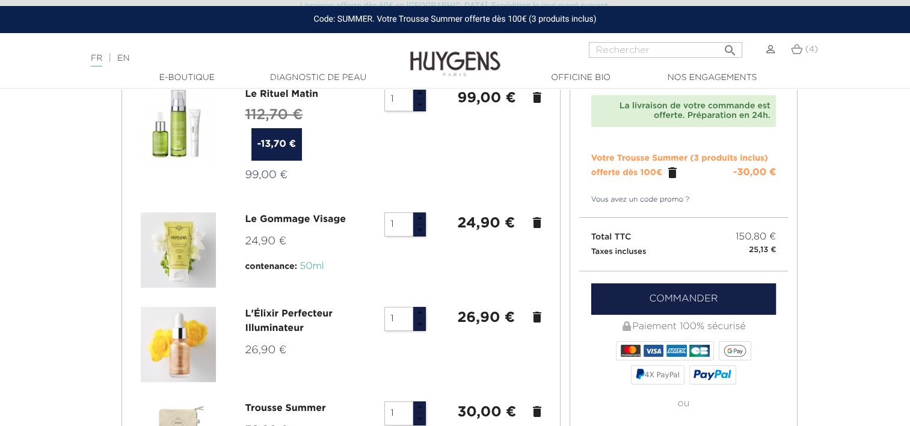
scroll to position [120, 0]
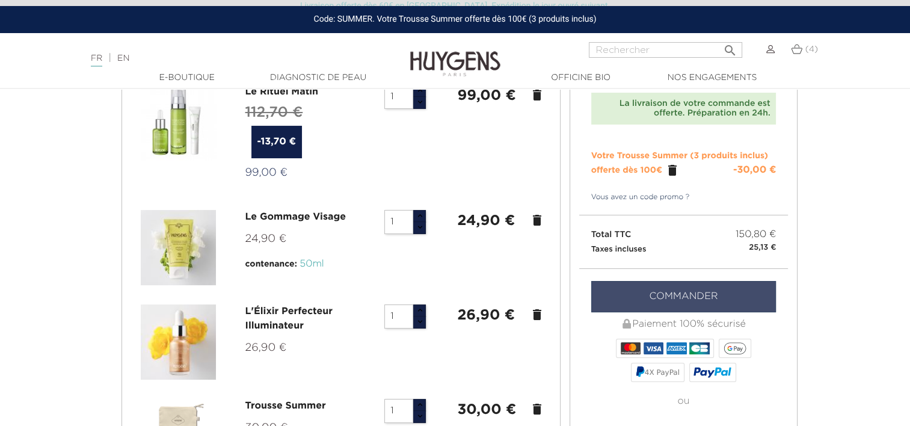
click at [686, 297] on link "Commander" at bounding box center [683, 296] width 185 height 31
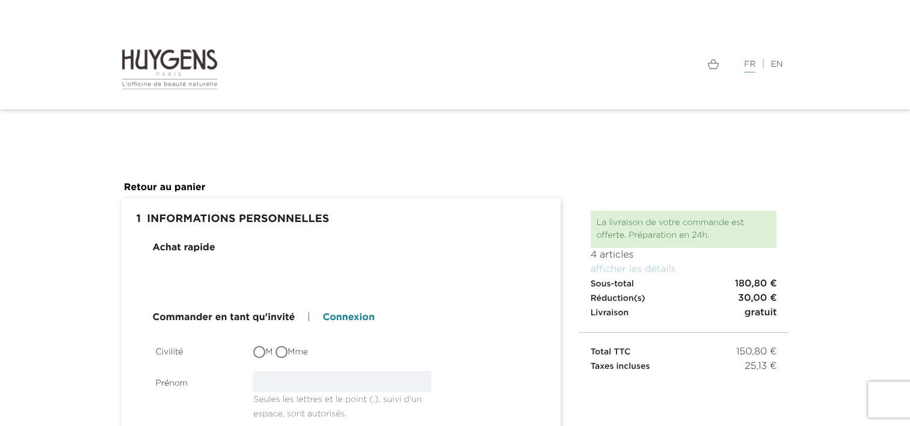
click at [348, 316] on link "Connexion" at bounding box center [348, 317] width 52 height 14
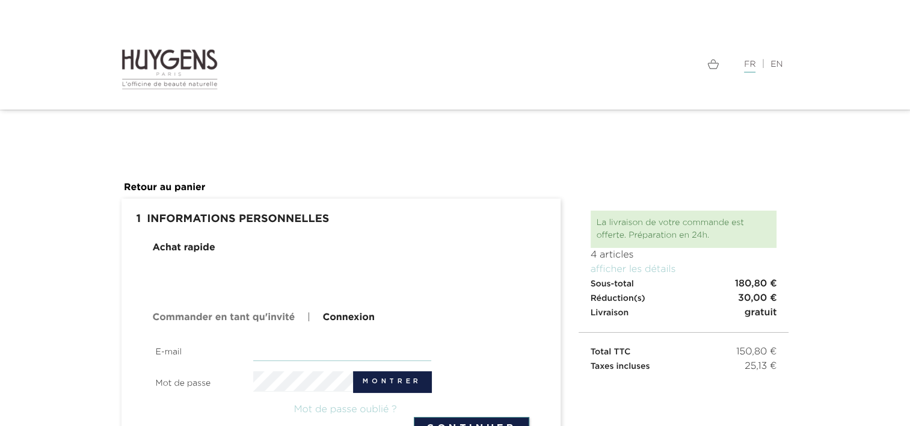
click at [368, 348] on input "email" at bounding box center [342, 350] width 178 height 21
type input "[EMAIL_ADDRESS][DOMAIN_NAME]"
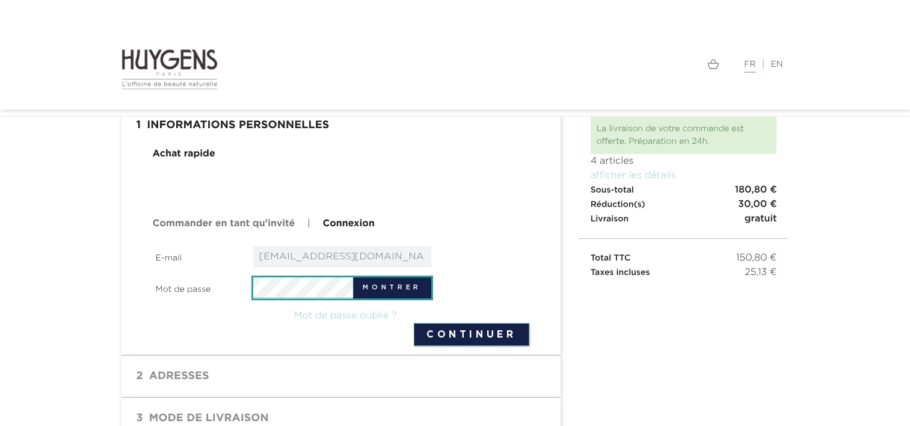
scroll to position [164, 0]
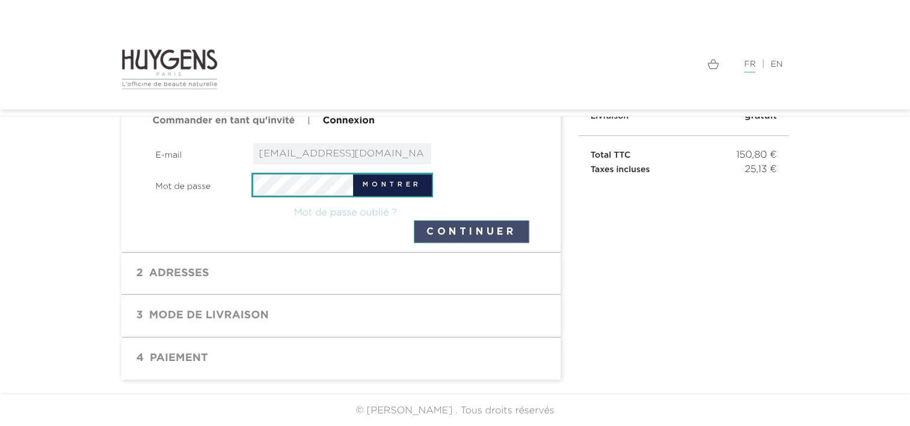
click at [491, 233] on button "Continuer" at bounding box center [471, 231] width 115 height 23
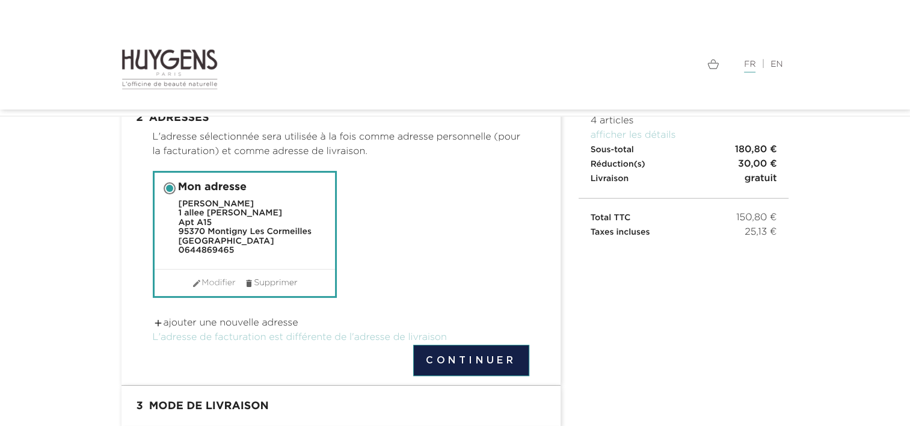
scroll to position [120, 0]
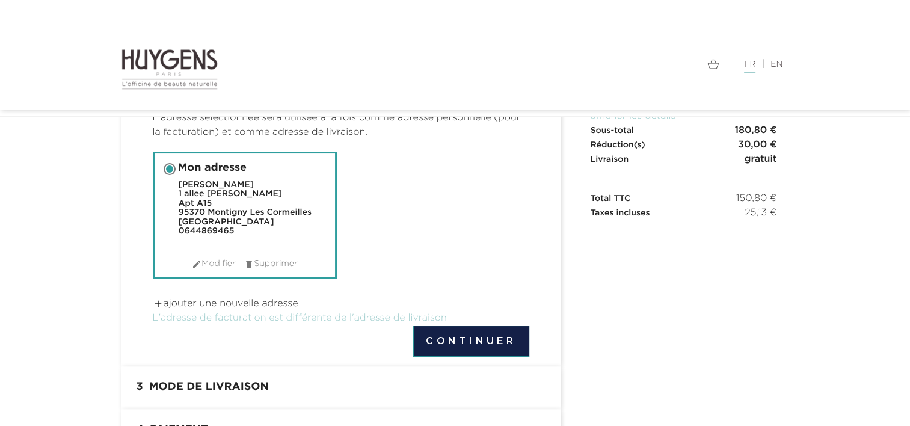
click at [233, 304] on link " ajouter une nouvelle adresse" at bounding box center [226, 304] width 146 height 10
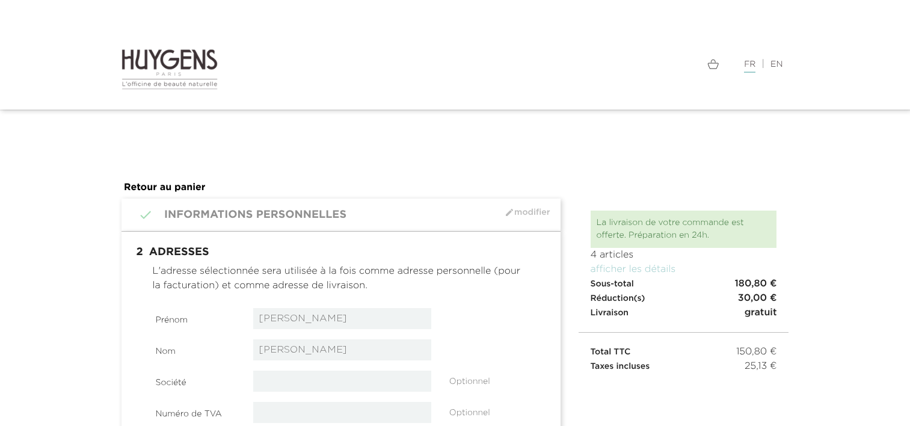
select select "8"
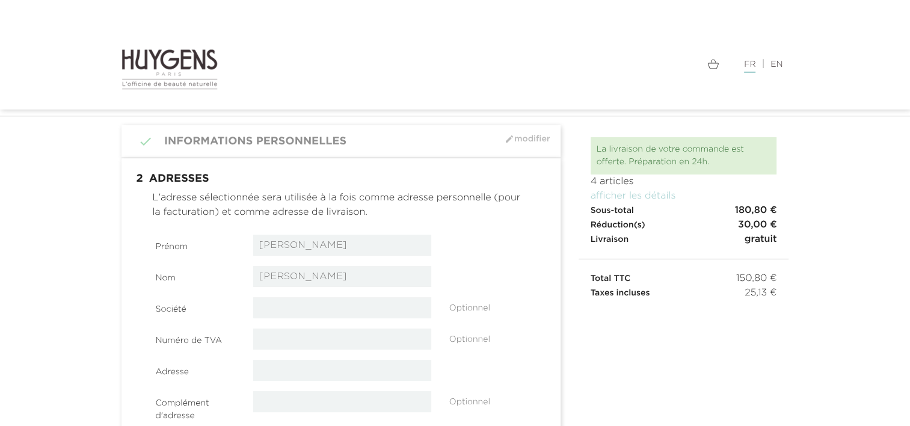
scroll to position [120, 0]
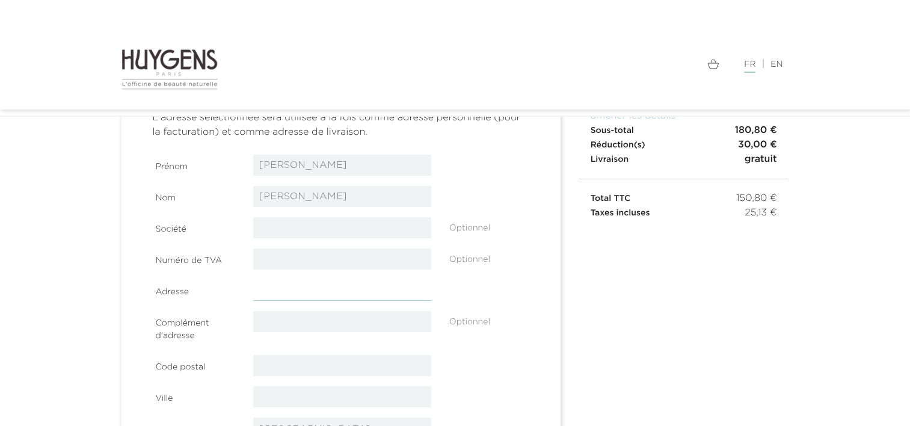
click at [286, 289] on input "text" at bounding box center [342, 290] width 178 height 21
type input "18 square de [GEOGRAPHIC_DATA]"
type input "95620"
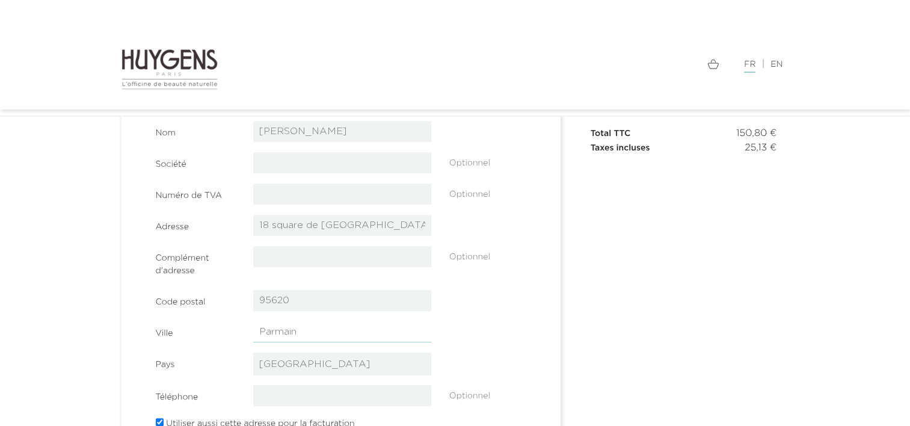
scroll to position [301, 0]
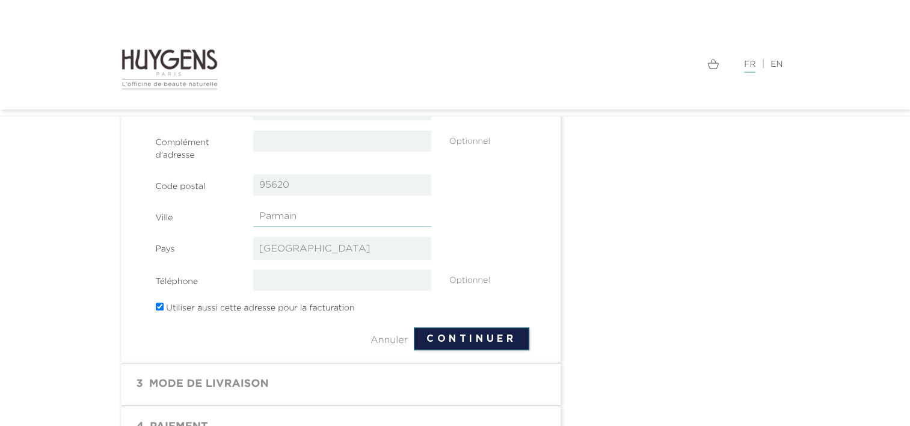
type input "Parmain"
click at [346, 280] on input "tel" at bounding box center [342, 279] width 178 height 21
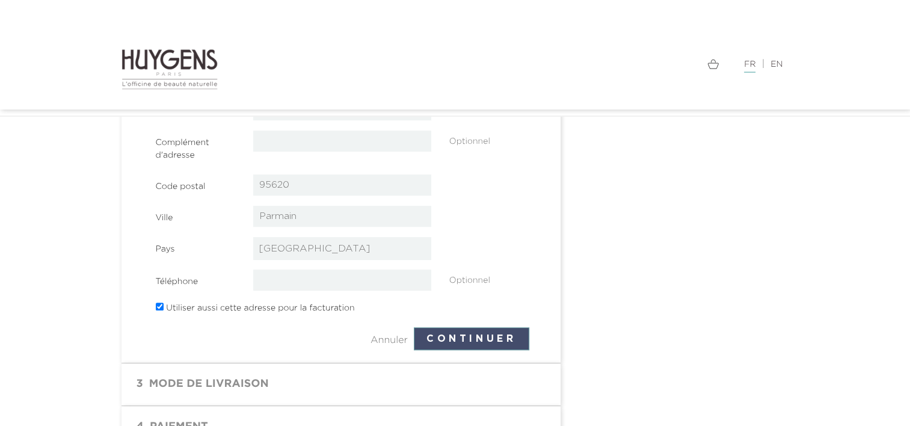
click at [451, 339] on button "Continuer" at bounding box center [471, 338] width 115 height 23
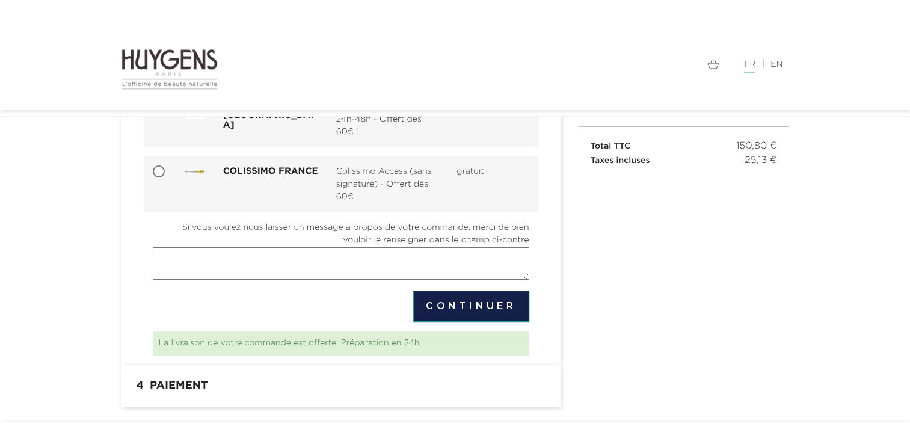
scroll to position [180, 0]
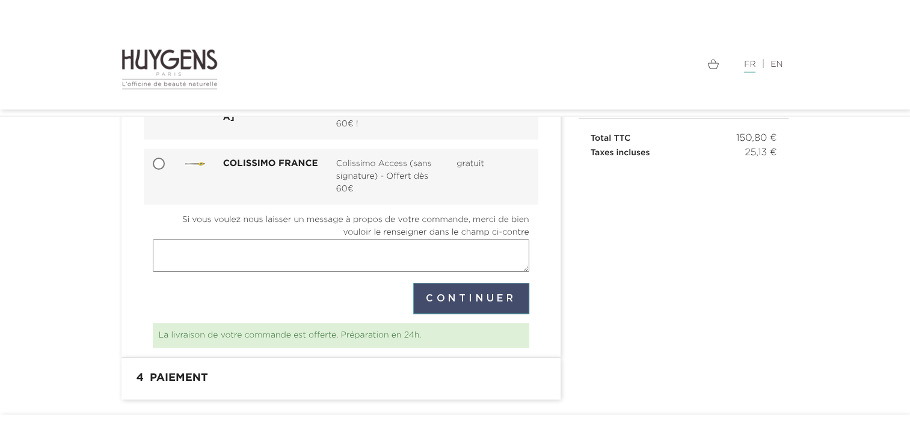
click at [458, 295] on button "Continuer" at bounding box center [471, 298] width 116 height 31
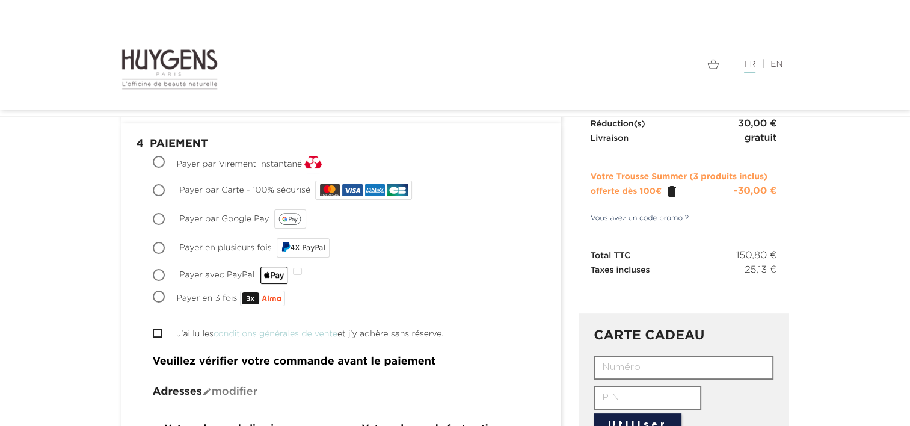
scroll to position [120, 0]
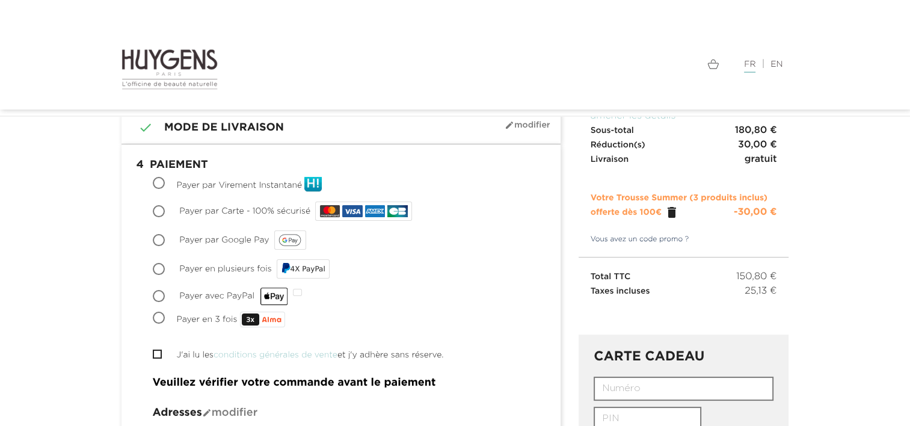
click at [236, 294] on span "Payer avec PayPal" at bounding box center [233, 296] width 109 height 8
click at [166, 294] on input "Payer avec PayPal" at bounding box center [160, 297] width 12 height 12
radio input "true"
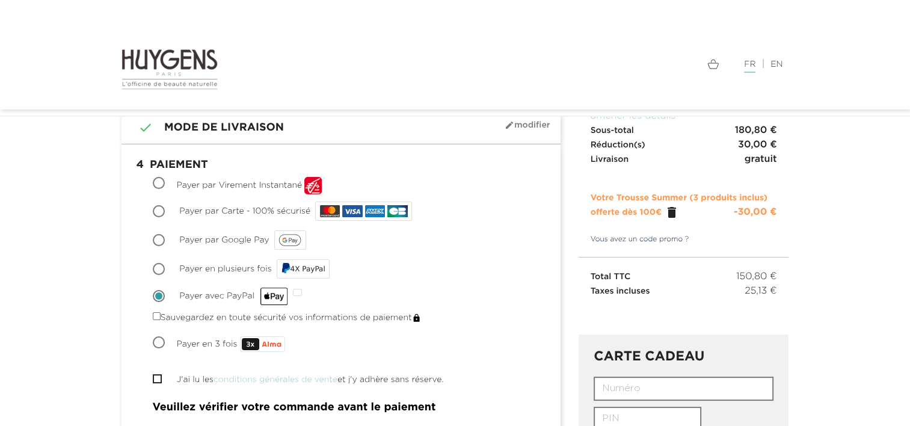
click at [158, 318] on input "Sauvegardez en toute sécurité vos informations de paiement" at bounding box center [157, 316] width 8 height 8
checkbox input "true"
click at [159, 378] on input "J'ai lu les conditions générales de vente et j'y adhère sans réserve." at bounding box center [157, 379] width 8 height 8
checkbox input "true"
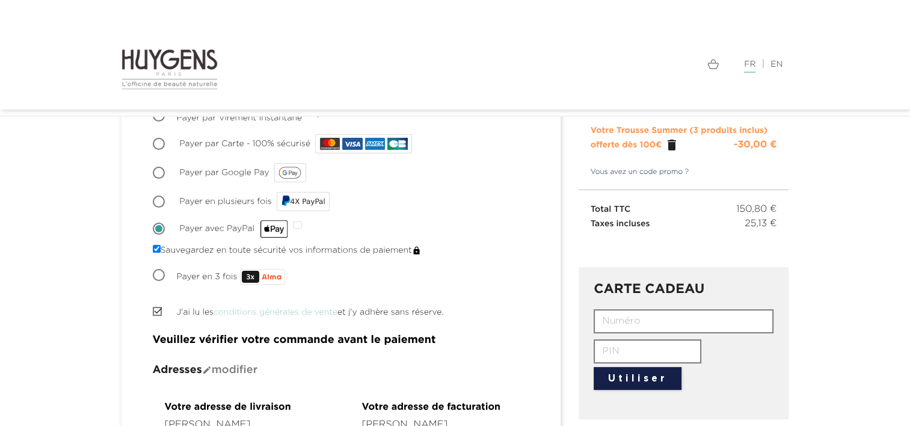
scroll to position [109, 0]
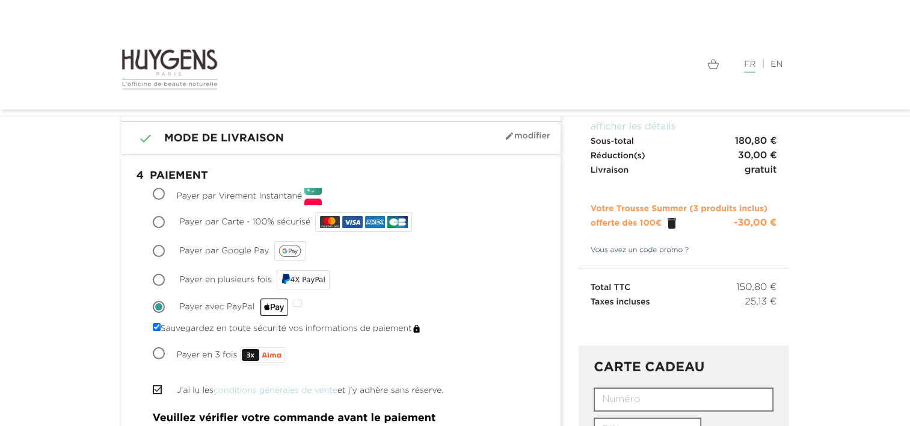
click at [298, 305] on div at bounding box center [297, 303] width 9 height 7
click at [166, 305] on input "Payer avec PayPal" at bounding box center [160, 308] width 12 height 12
click at [297, 303] on div at bounding box center [297, 303] width 9 height 7
click at [166, 303] on input "Payer avec PayPal" at bounding box center [160, 308] width 12 height 12
click at [260, 310] on span "Payer avec PayPal" at bounding box center [233, 307] width 109 height 8
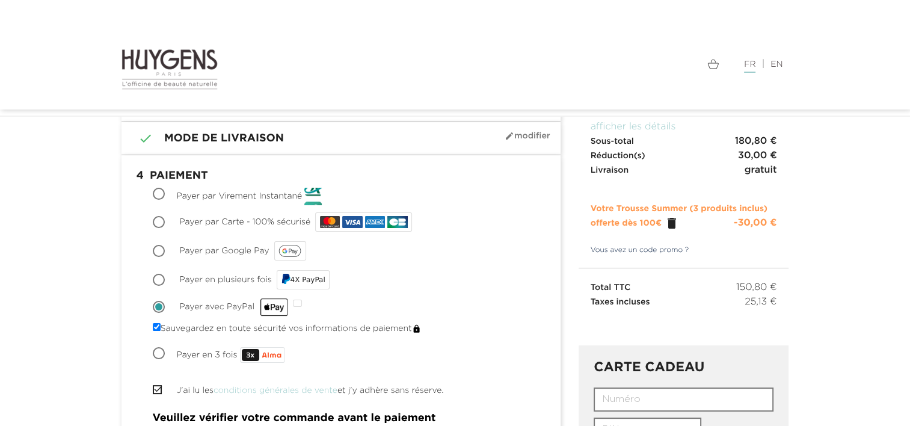
click at [166, 310] on input "Payer avec PayPal" at bounding box center [160, 308] width 12 height 12
click at [270, 307] on span "Payer avec PayPal" at bounding box center [233, 307] width 109 height 8
click at [166, 307] on input "Payer avec PayPal" at bounding box center [160, 308] width 12 height 12
click at [159, 279] on input "Payer en plusieurs fois 4X PayPal" at bounding box center [160, 281] width 12 height 12
radio input "true"
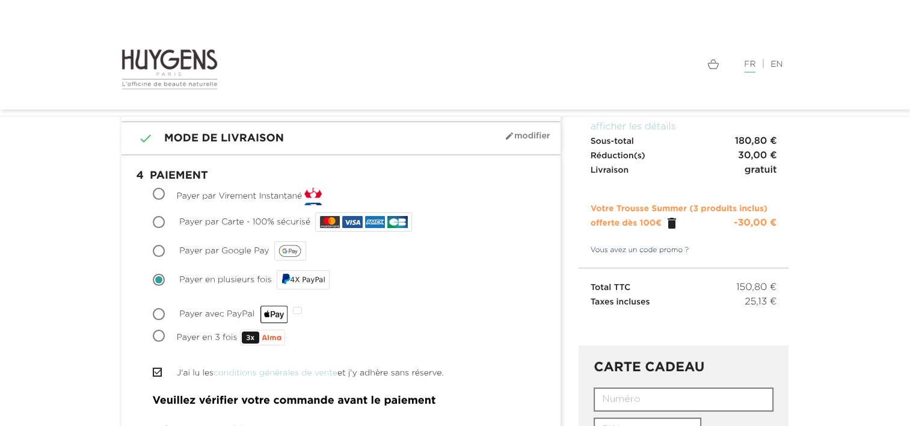
click at [160, 313] on input "Payer avec PayPal" at bounding box center [160, 315] width 12 height 12
radio input "true"
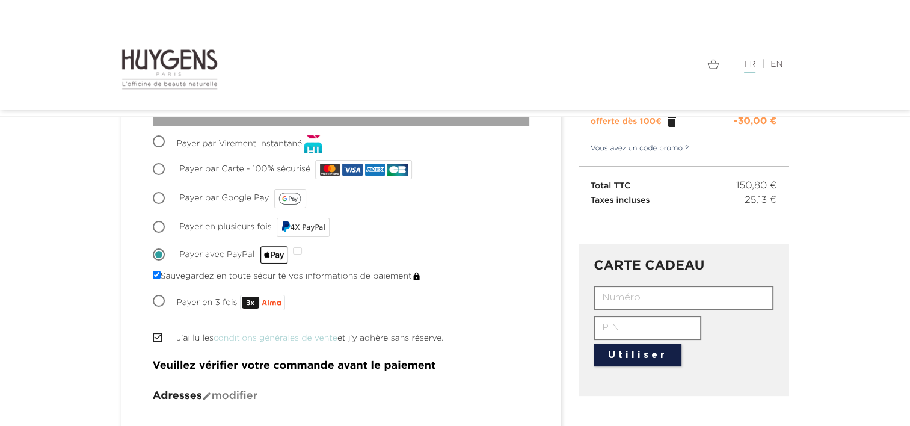
scroll to position [159, 0]
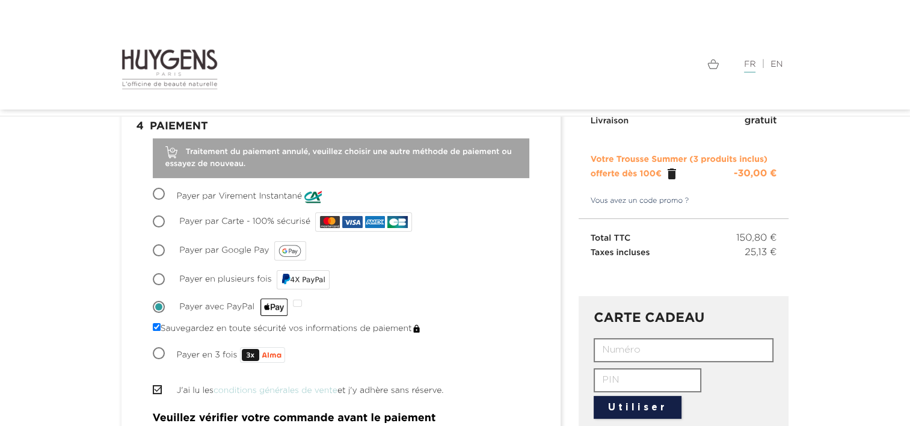
click at [161, 195] on input "Payer par Virement Instantané" at bounding box center [160, 195] width 12 height 12
radio input "true"
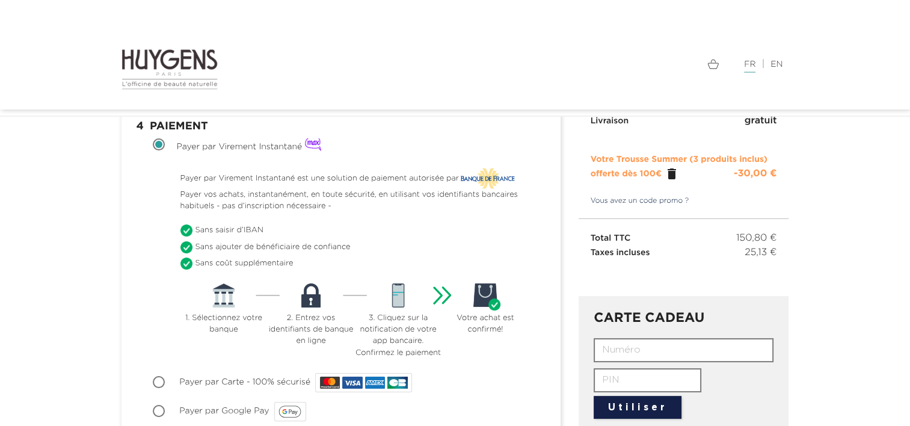
click at [163, 380] on input "Payer par Carte - 100% sécurisé" at bounding box center [160, 383] width 12 height 12
radio input "true"
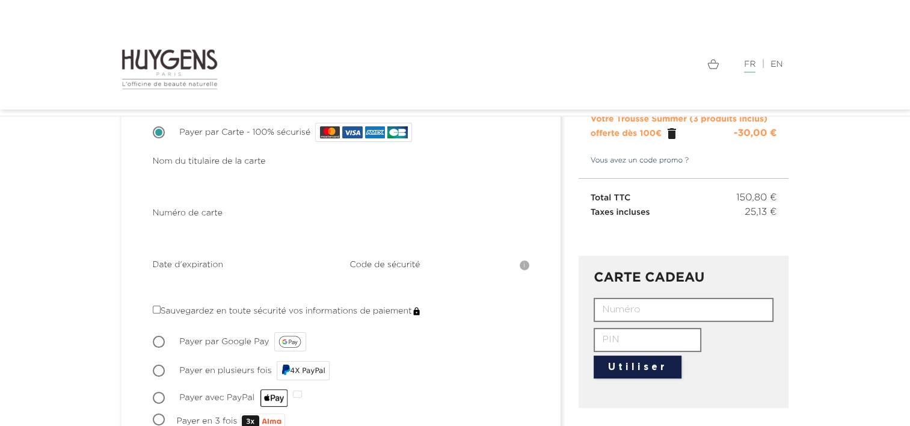
scroll to position [219, 0]
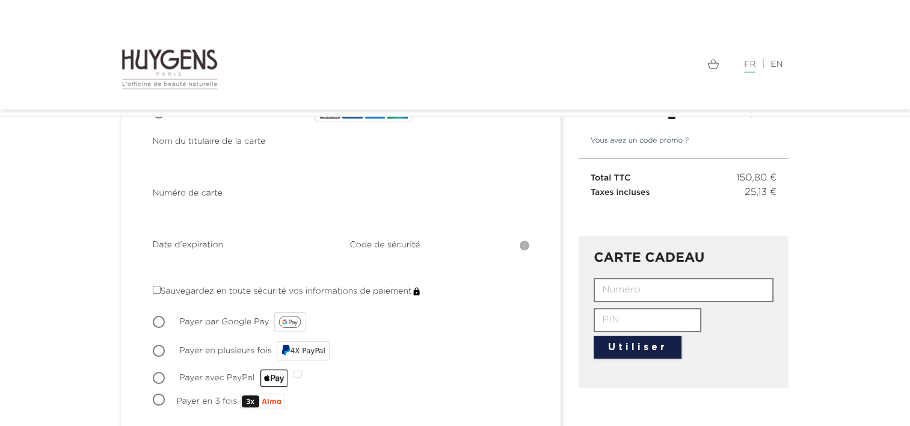
click at [156, 375] on input "Payer avec PayPal" at bounding box center [160, 379] width 12 height 12
radio input "true"
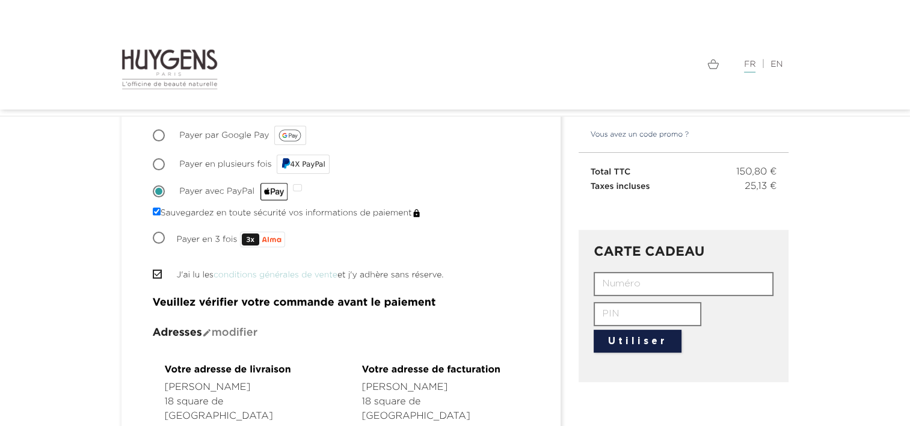
scroll to position [176, 0]
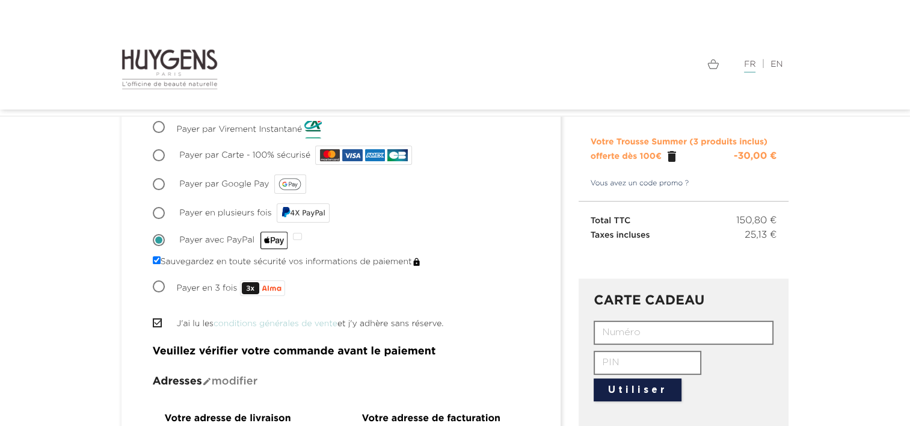
click at [154, 211] on input "Payer en plusieurs fois 4X PayPal" at bounding box center [160, 214] width 12 height 12
radio input "true"
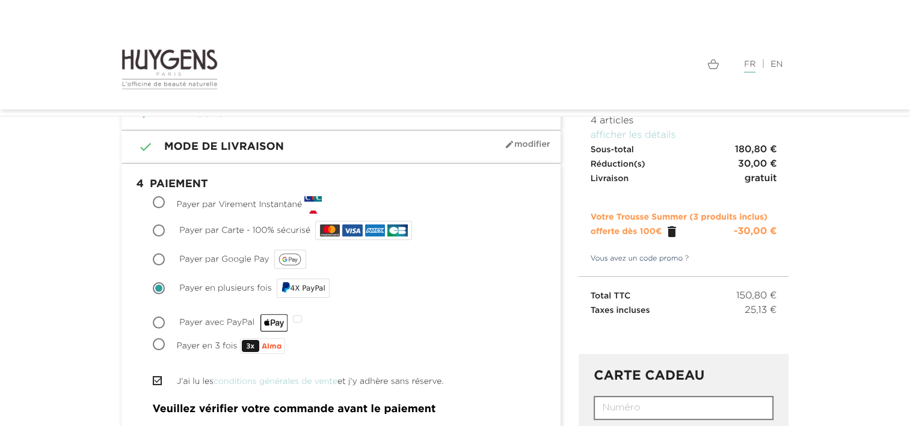
scroll to position [99, 0]
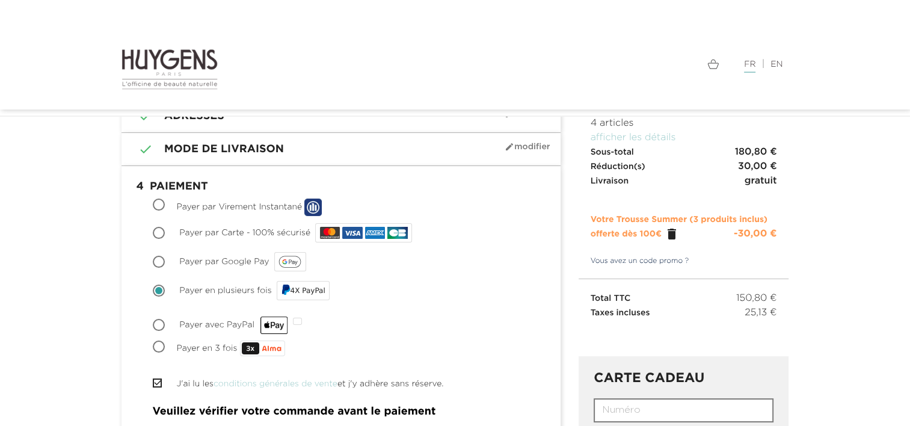
click at [159, 346] on input "Payer en 3 fois" at bounding box center [160, 348] width 12 height 12
radio input "true"
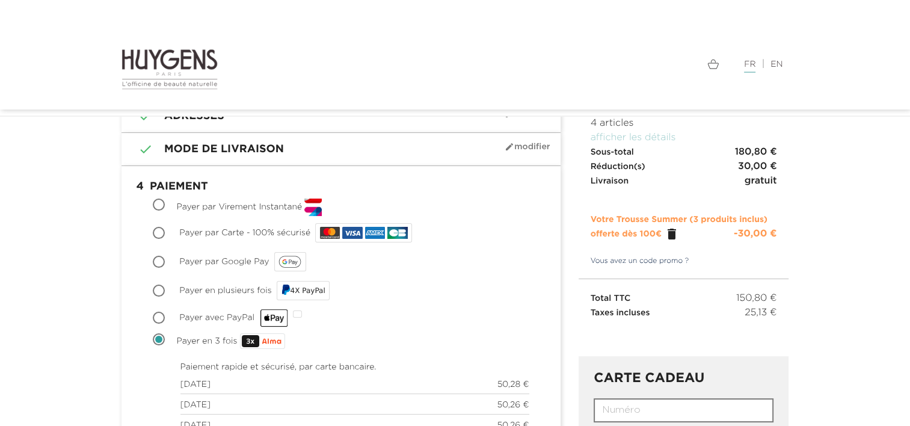
scroll to position [159, 0]
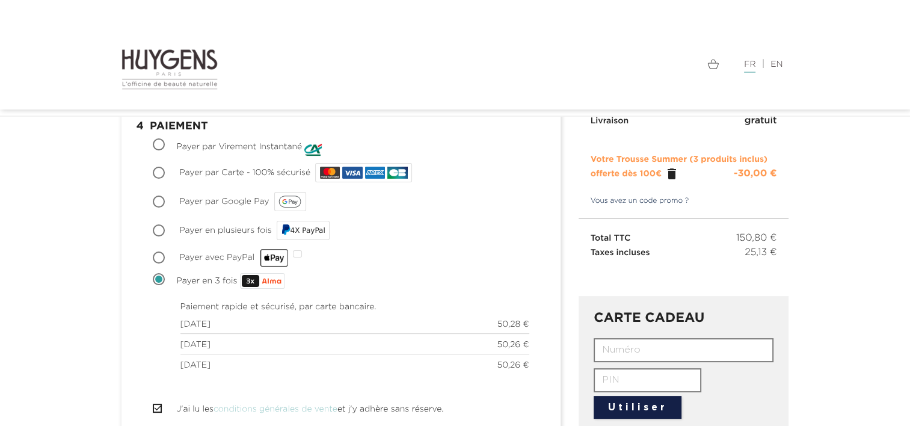
click at [159, 259] on input "Payer avec PayPal" at bounding box center [160, 259] width 12 height 12
radio input "true"
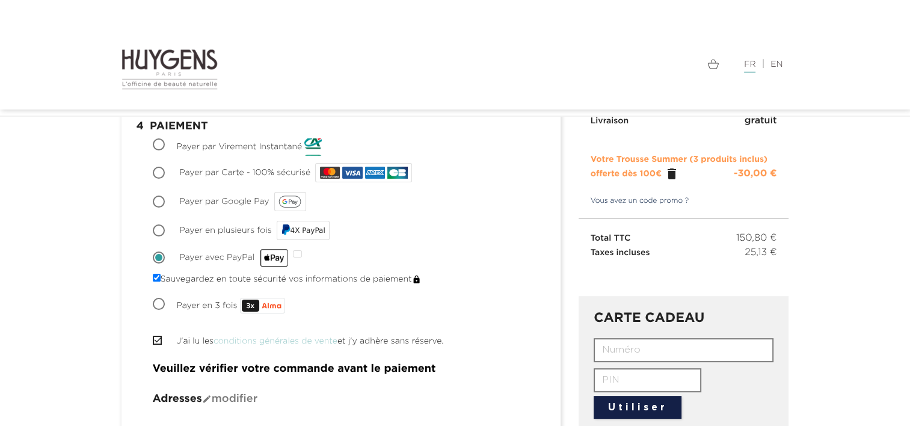
click at [154, 276] on input "Sauvegardez en toute sécurité vos informations de paiement" at bounding box center [157, 278] width 8 height 8
checkbox input "false"
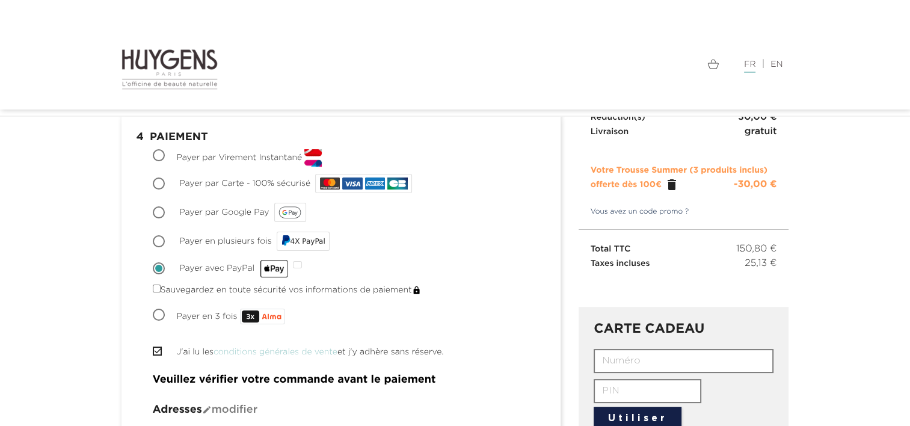
scroll to position [56, 0]
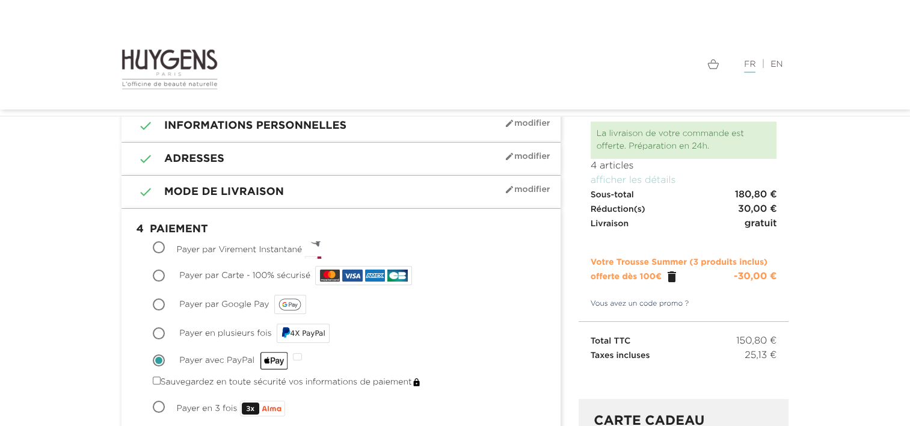
click at [159, 274] on input "Payer par Carte - 100% sécurisé" at bounding box center [160, 277] width 12 height 12
radio input "true"
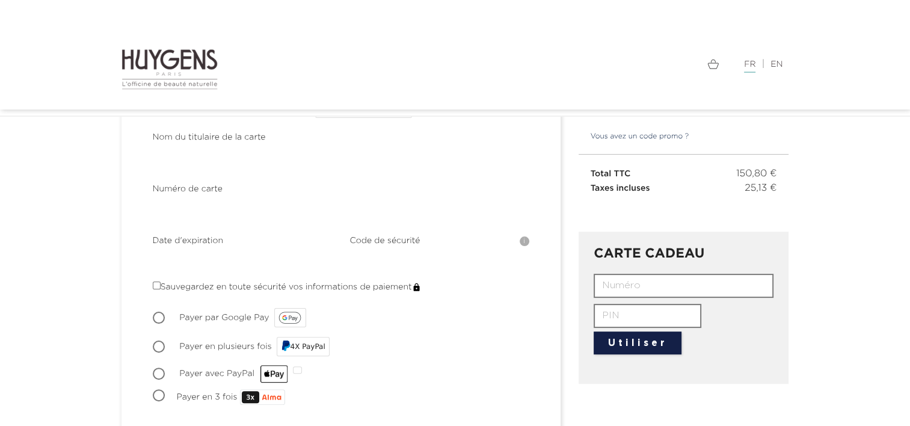
scroll to position [297, 0]
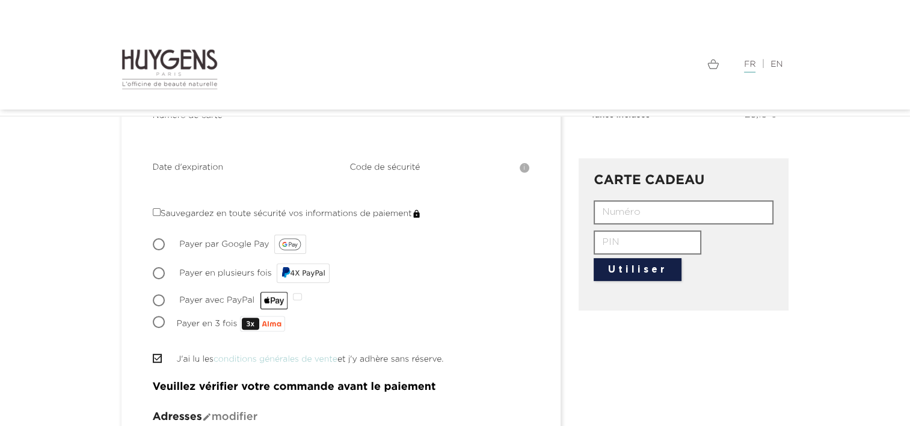
click at [230, 212] on label "Sauvegardez en toute sécurité vos informations de paiement" at bounding box center [287, 214] width 268 height 13
click at [161, 212] on input "Sauvegardez en toute sécurité vos informations de paiement" at bounding box center [157, 212] width 8 height 8
checkbox input "true"
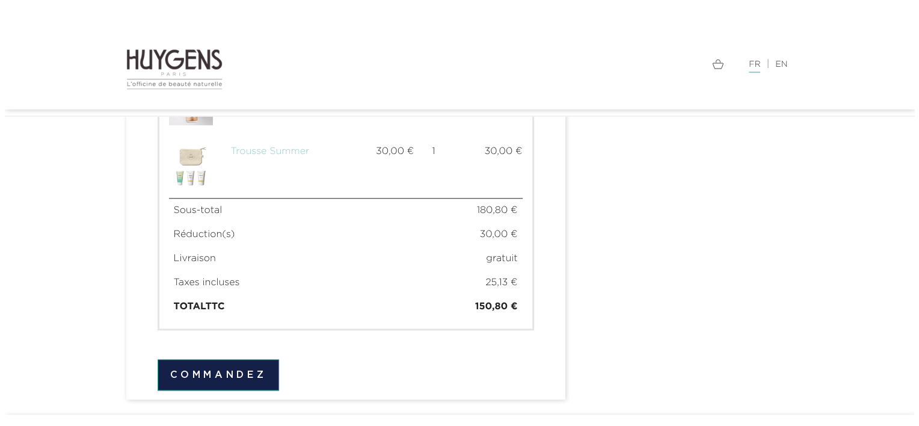
scroll to position [1045, 0]
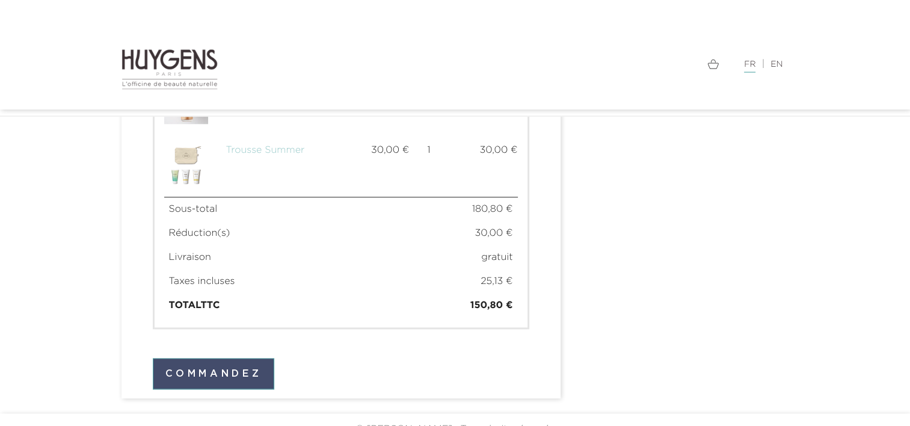
click at [207, 358] on button "Commandez" at bounding box center [214, 373] width 122 height 31
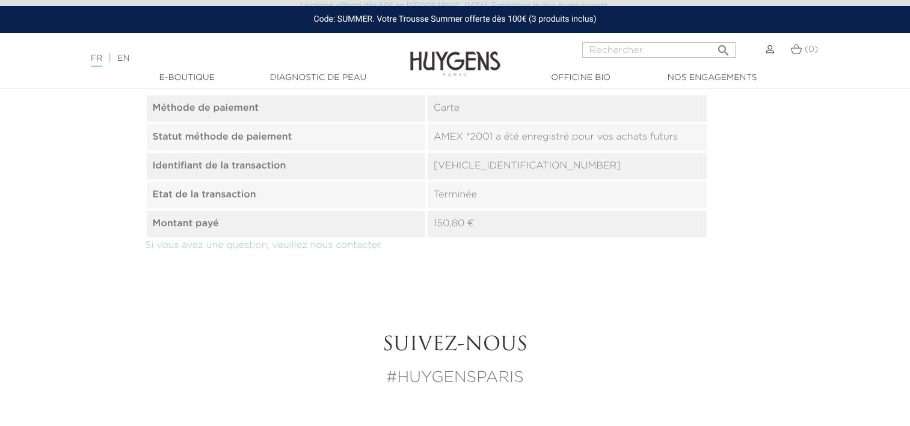
scroll to position [962, 0]
click at [772, 53] on img at bounding box center [770, 49] width 8 height 8
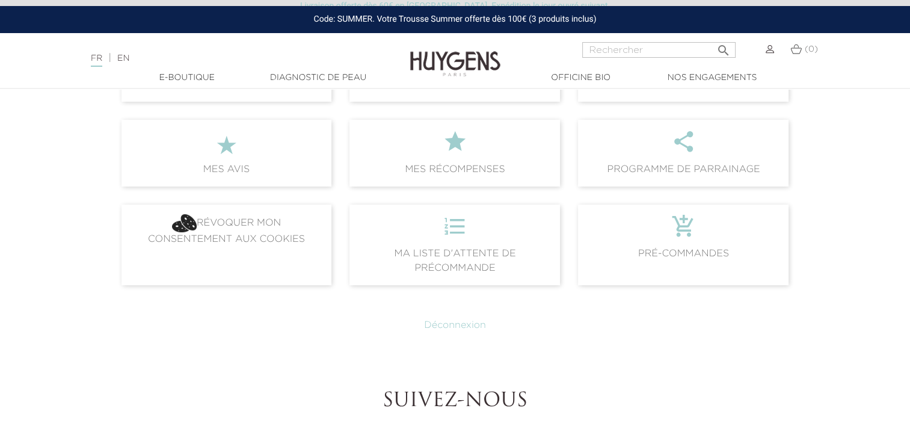
scroll to position [301, 0]
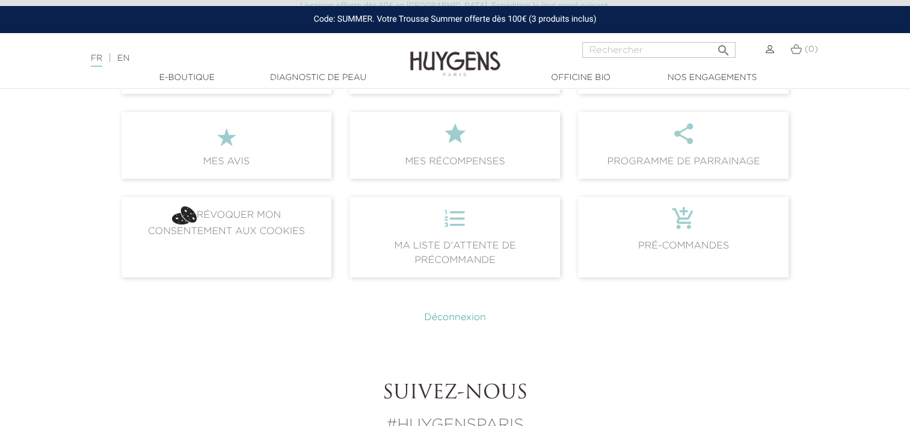
click at [443, 315] on link "Déconnexion" at bounding box center [455, 318] width 62 height 10
